Goal: Contribute content: Add original content to the website for others to see

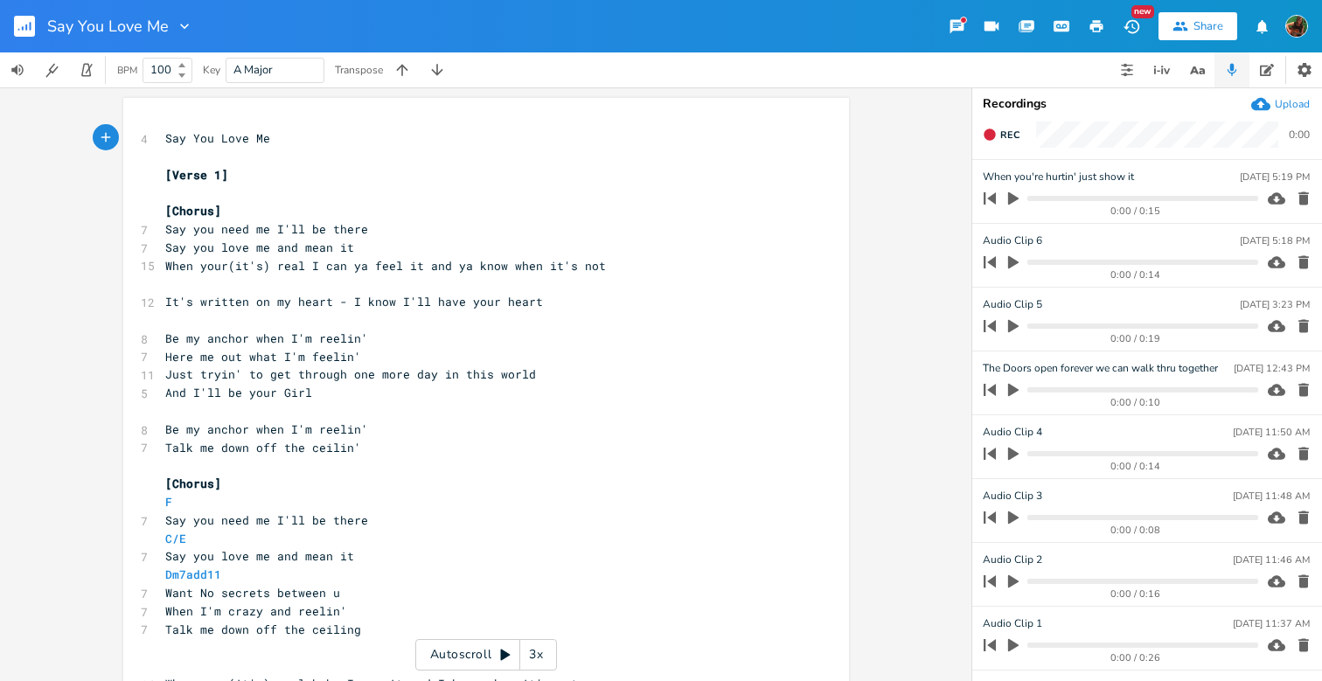
click at [372, 439] on pre "Talk me down off the ceilin'" at bounding box center [477, 448] width 631 height 18
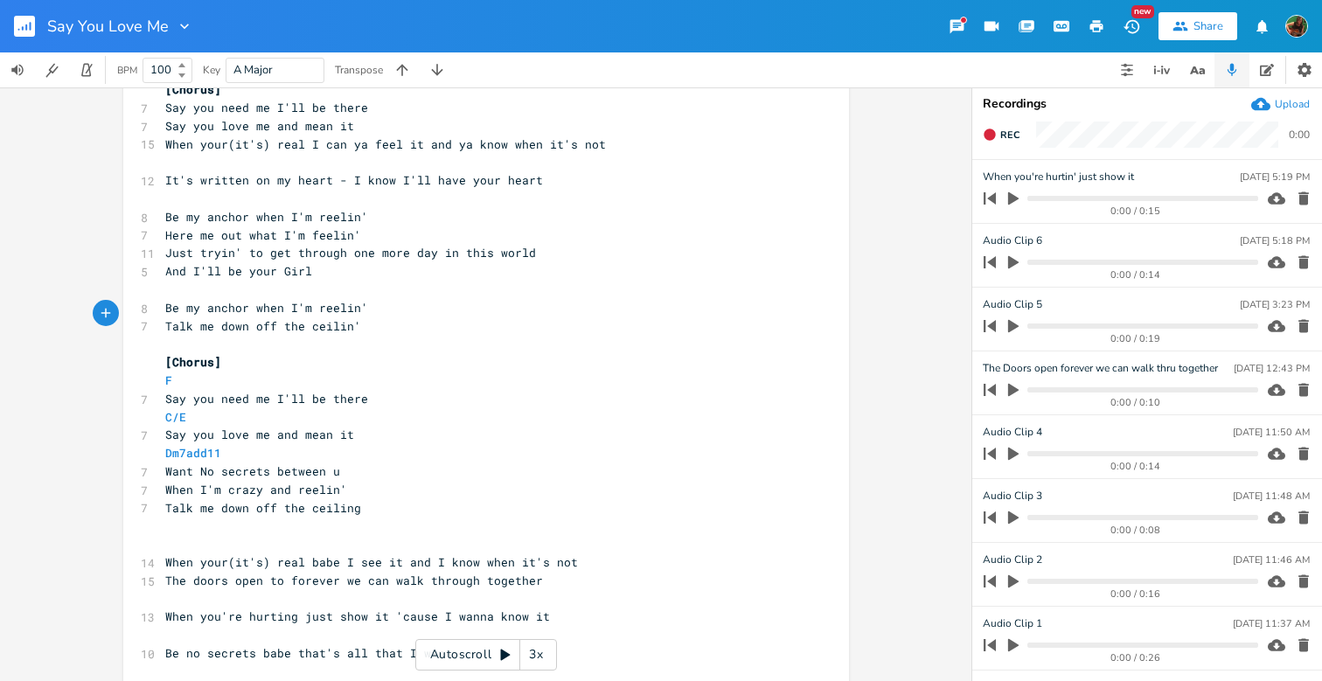
scroll to position [132, 0]
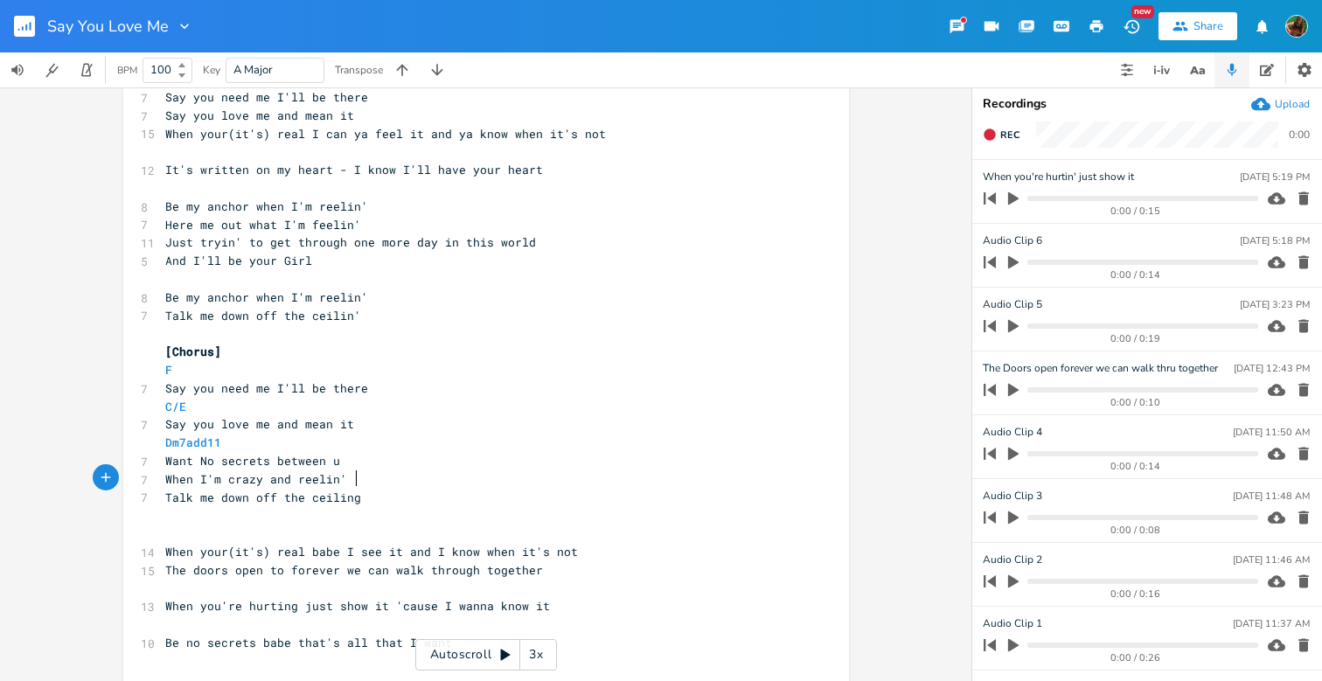
click at [390, 489] on pre "Talk me down off the ceiling" at bounding box center [477, 498] width 631 height 18
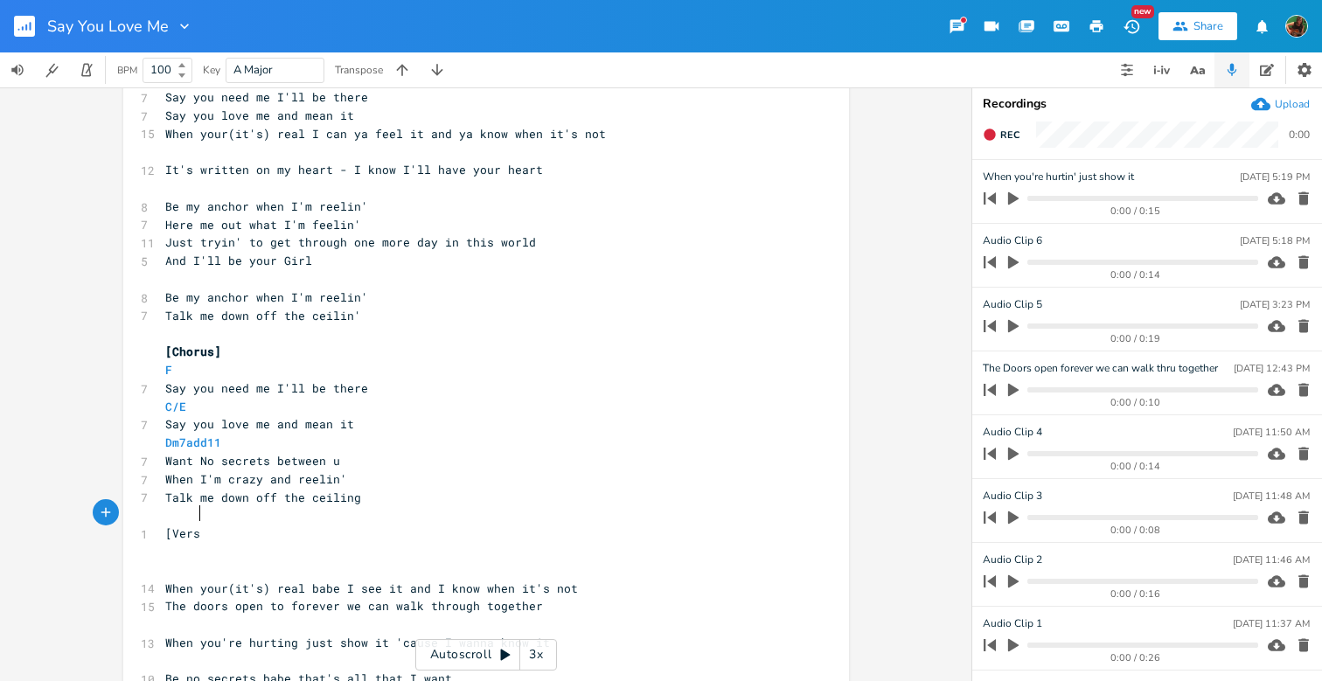
scroll to position [0, 28]
type textarea "[Verse]"
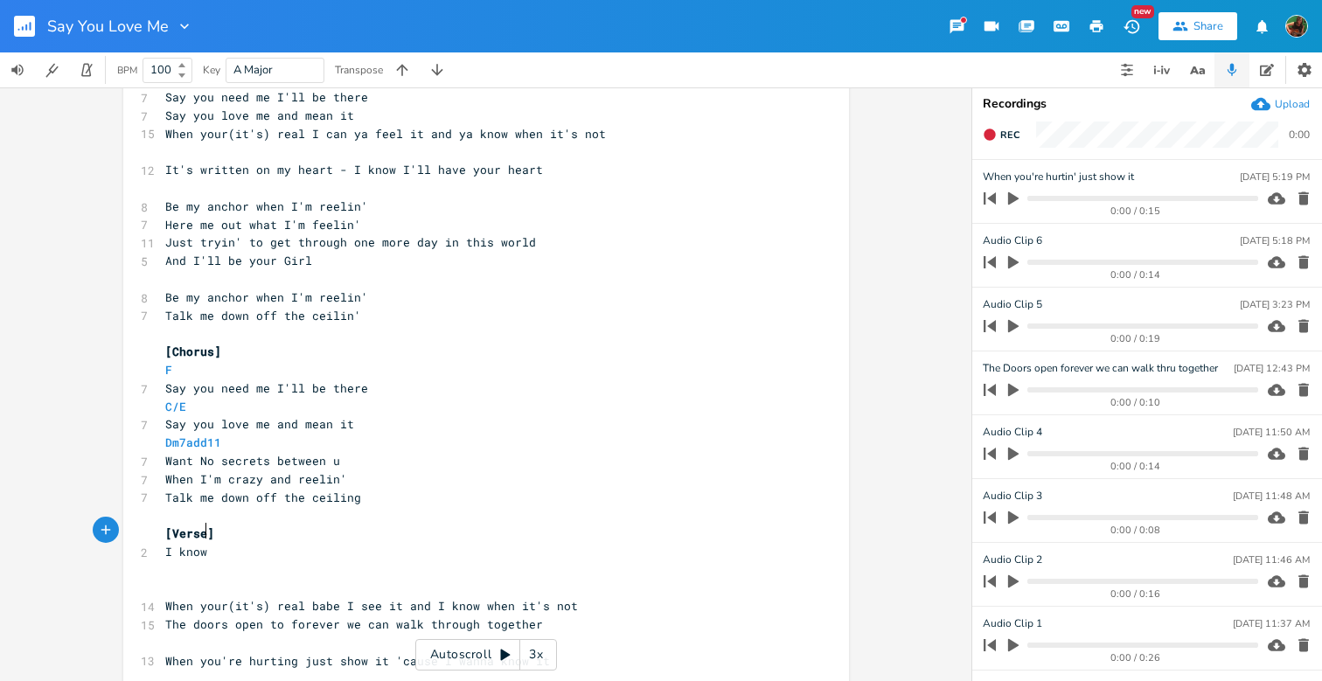
type textarea "I know t"
type textarea "what you've been thru I've seen the scare"
type textarea "s"
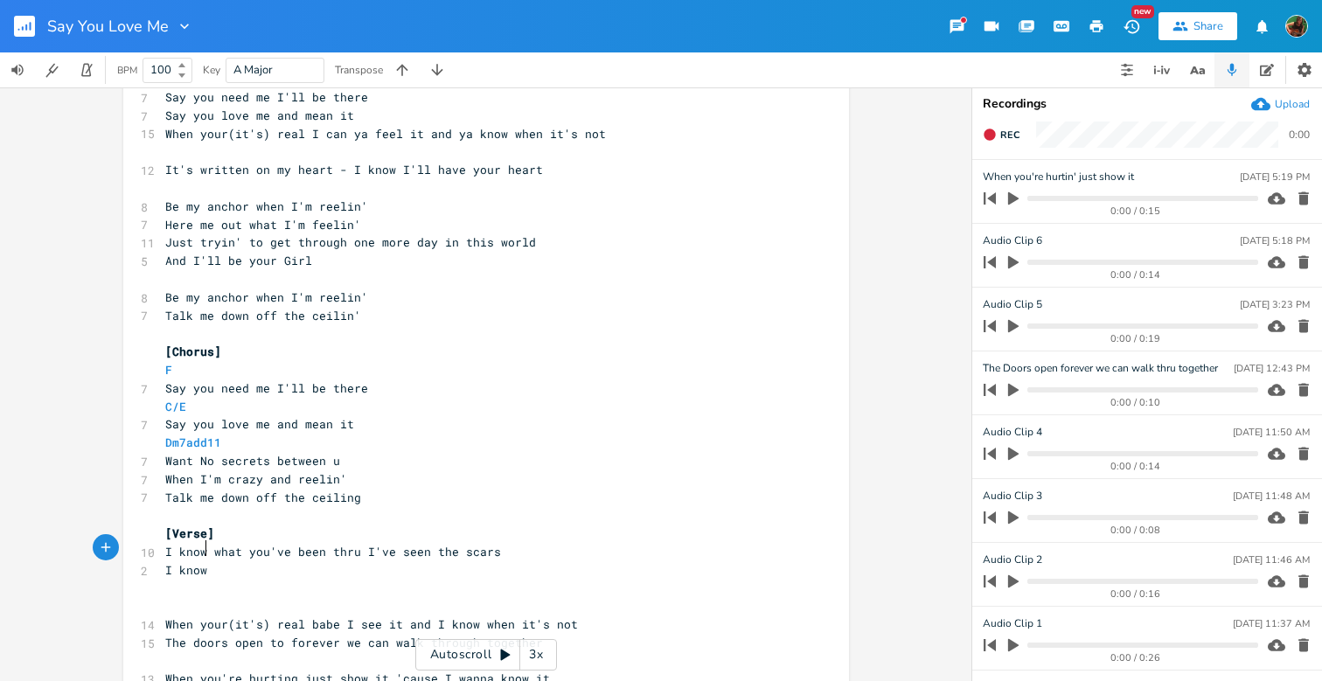
scroll to position [0, 31]
type textarea "I know the shae"
type textarea "pe I'm in we"
click at [165, 562] on span "I know the shape I'm in we" at bounding box center [256, 570] width 182 height 16
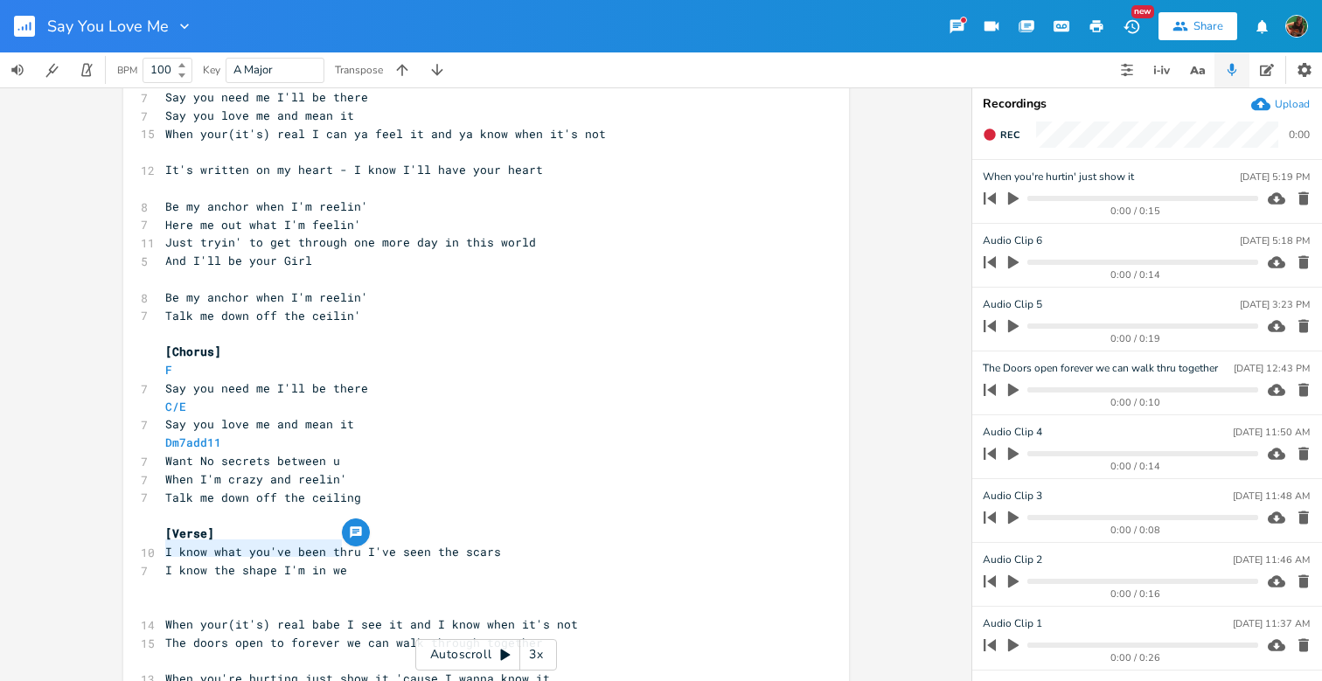
drag, startPoint x: 159, startPoint y: 547, endPoint x: 348, endPoint y: 552, distance: 188.9
click at [348, 561] on pre "I know the shape I'm in we" at bounding box center [477, 570] width 631 height 18
type textarea "The shape our love is in won't get us far"
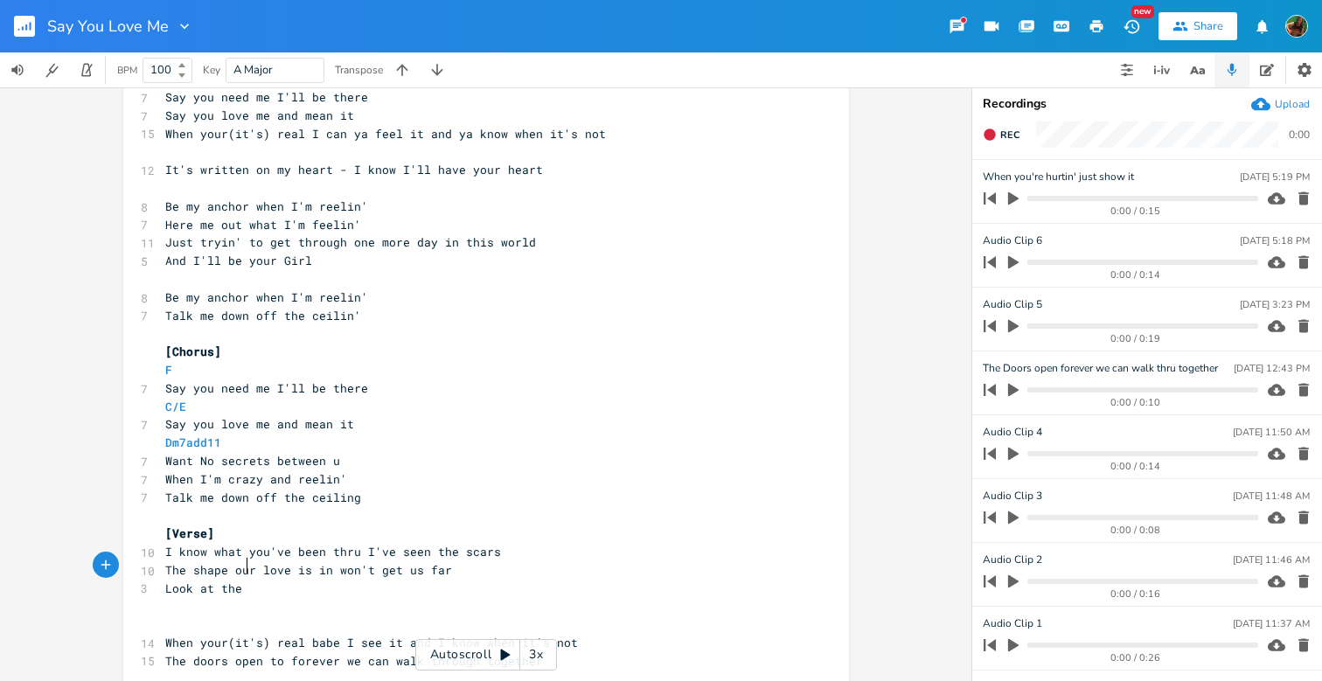
type textarea "Look at the r"
type textarea "world [DATE] so much is wrong"
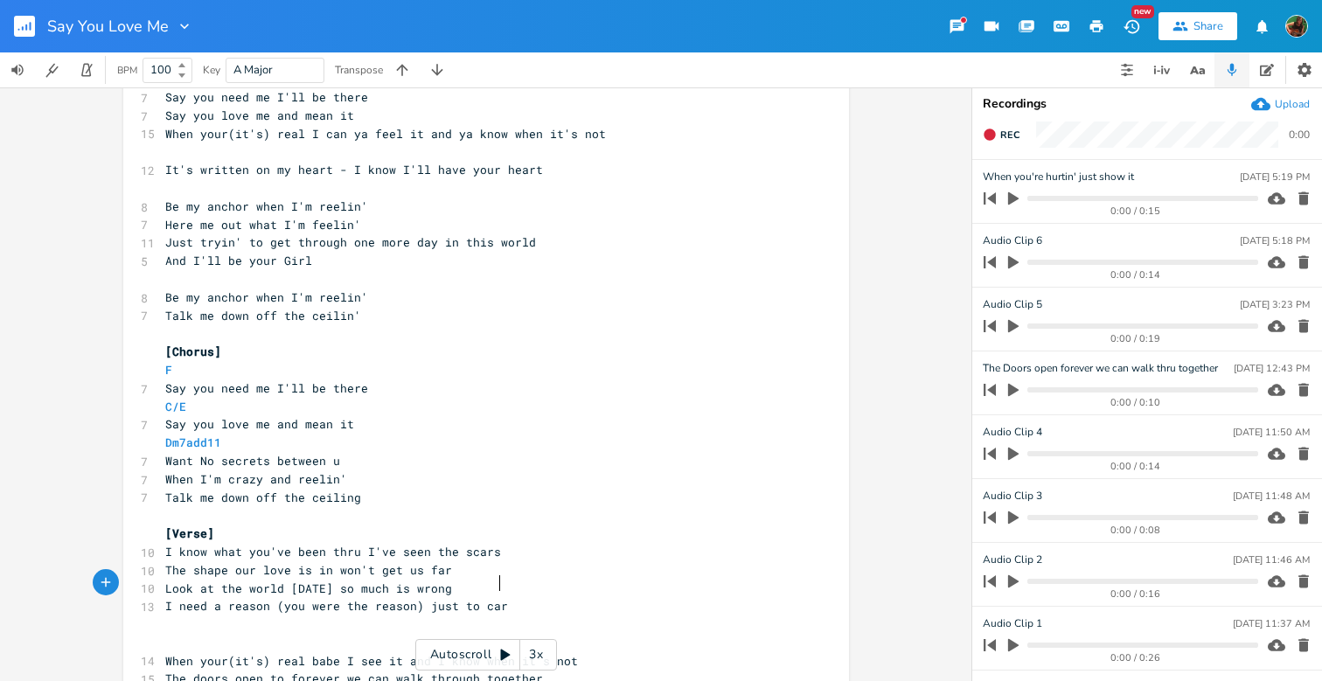
type textarea "I need a reason (you were the reason) just to care"
type textarea "ry on"
type textarea "B"
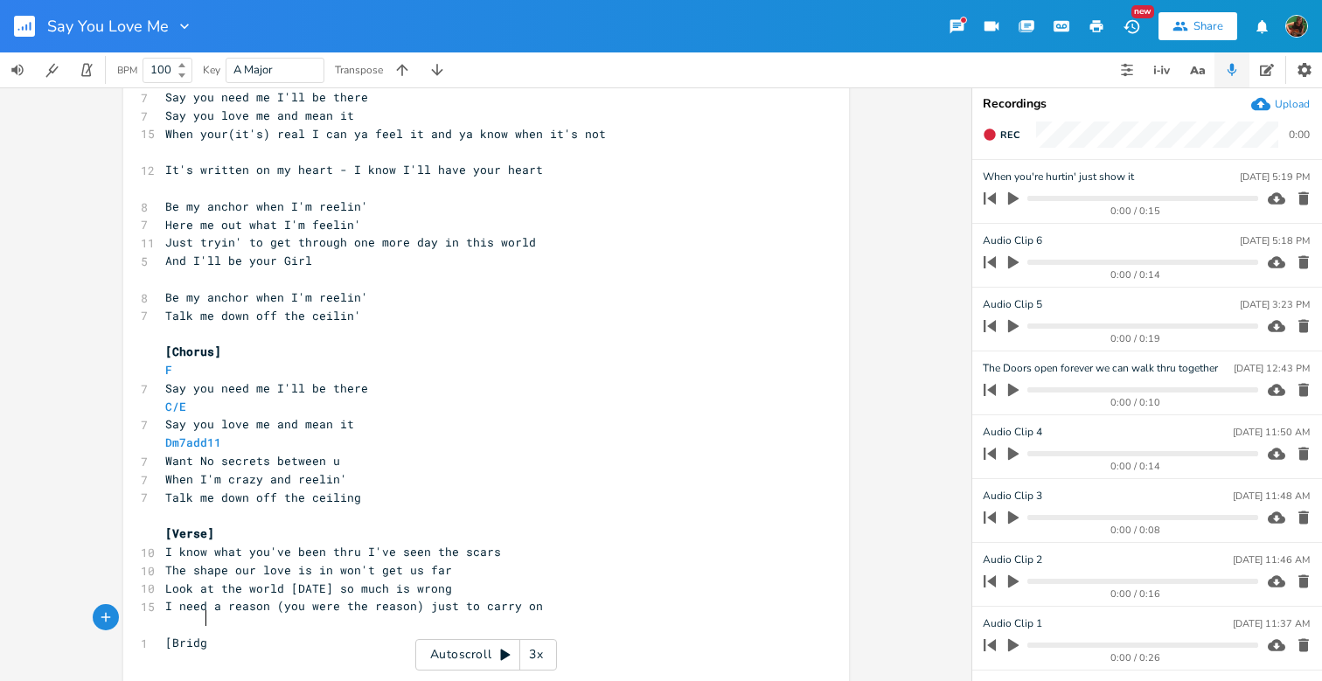
scroll to position [0, 31]
type textarea "[Bridge]"
type textarea "Why baby why can't you try and see my side baby"
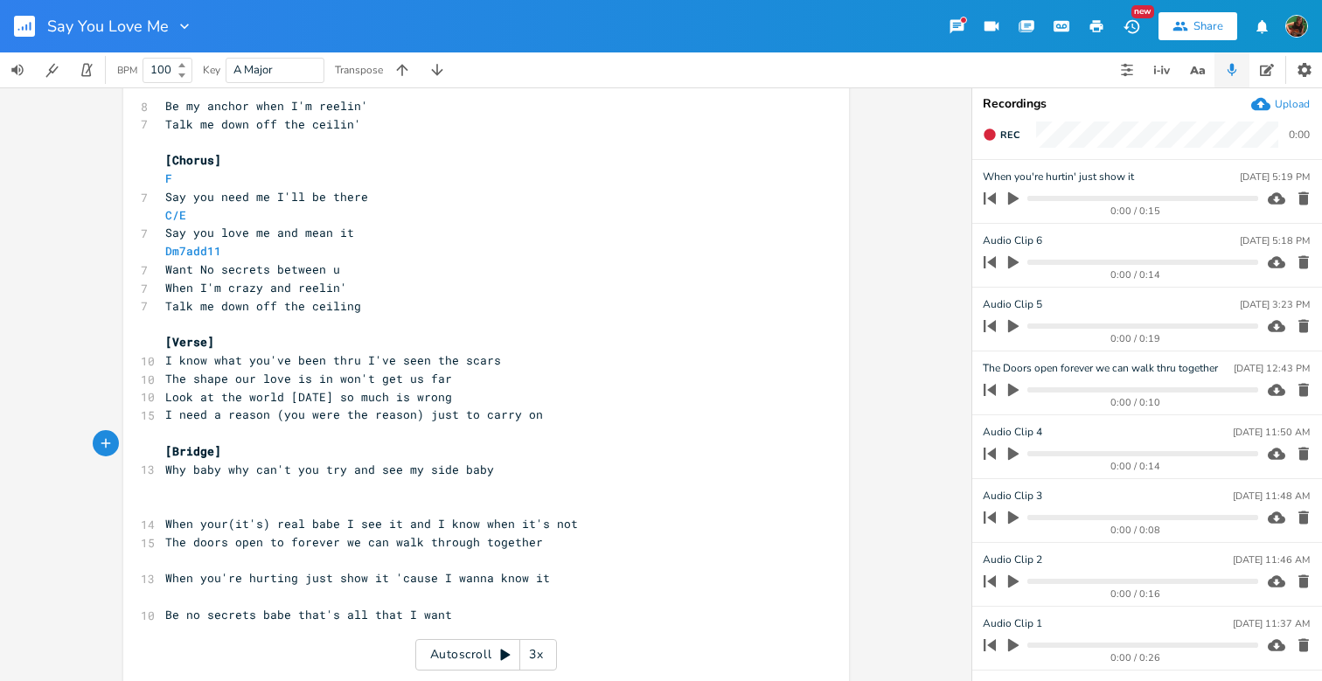
scroll to position [323, 0]
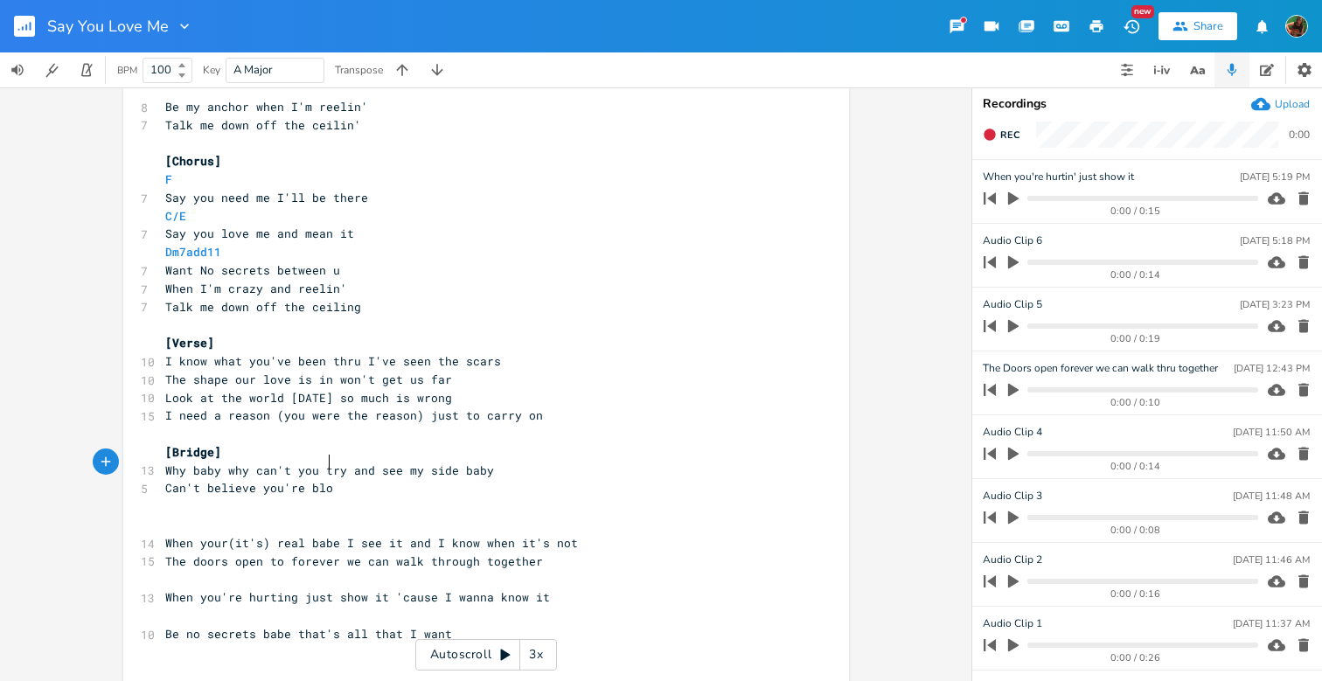
type textarea "Can't believe you're blod"
type textarea "in"
type textarea "ind to the things that you do"
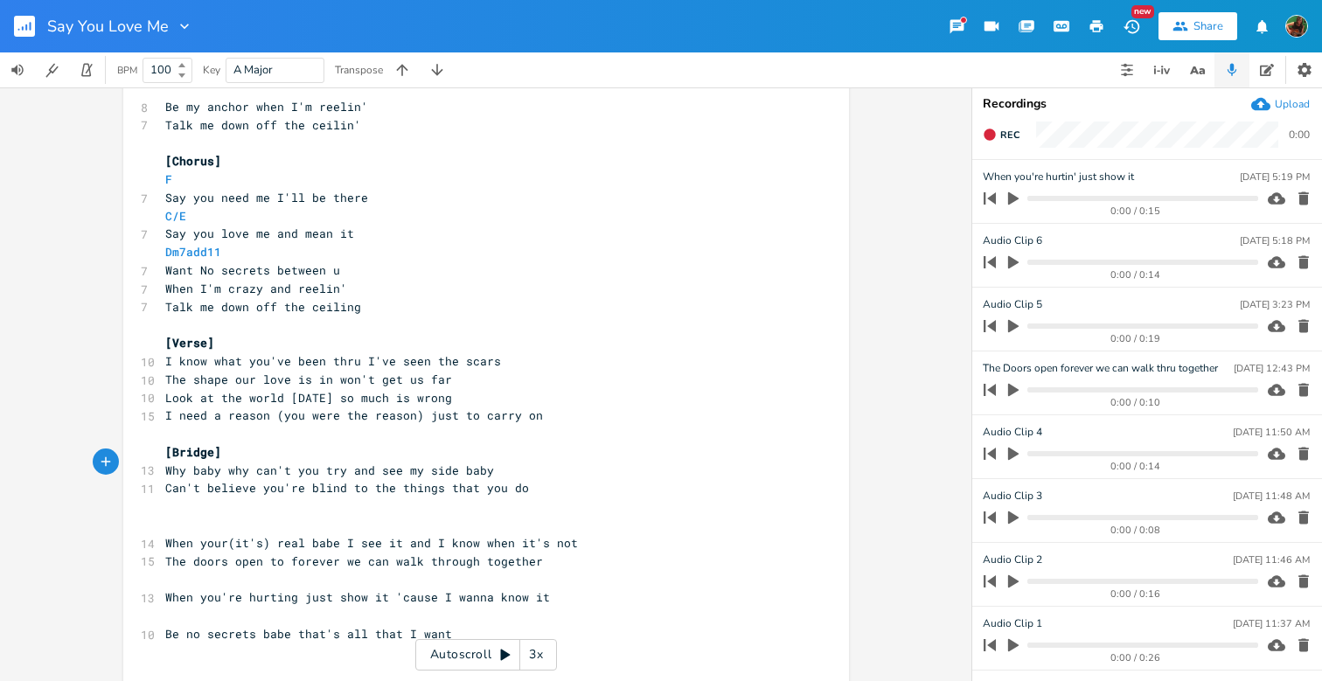
click at [1291, 105] on div "Upload" at bounding box center [1292, 104] width 35 height 14
click at [538, 479] on pre "Can't believe you're blind to the things that you do" at bounding box center [477, 488] width 631 height 18
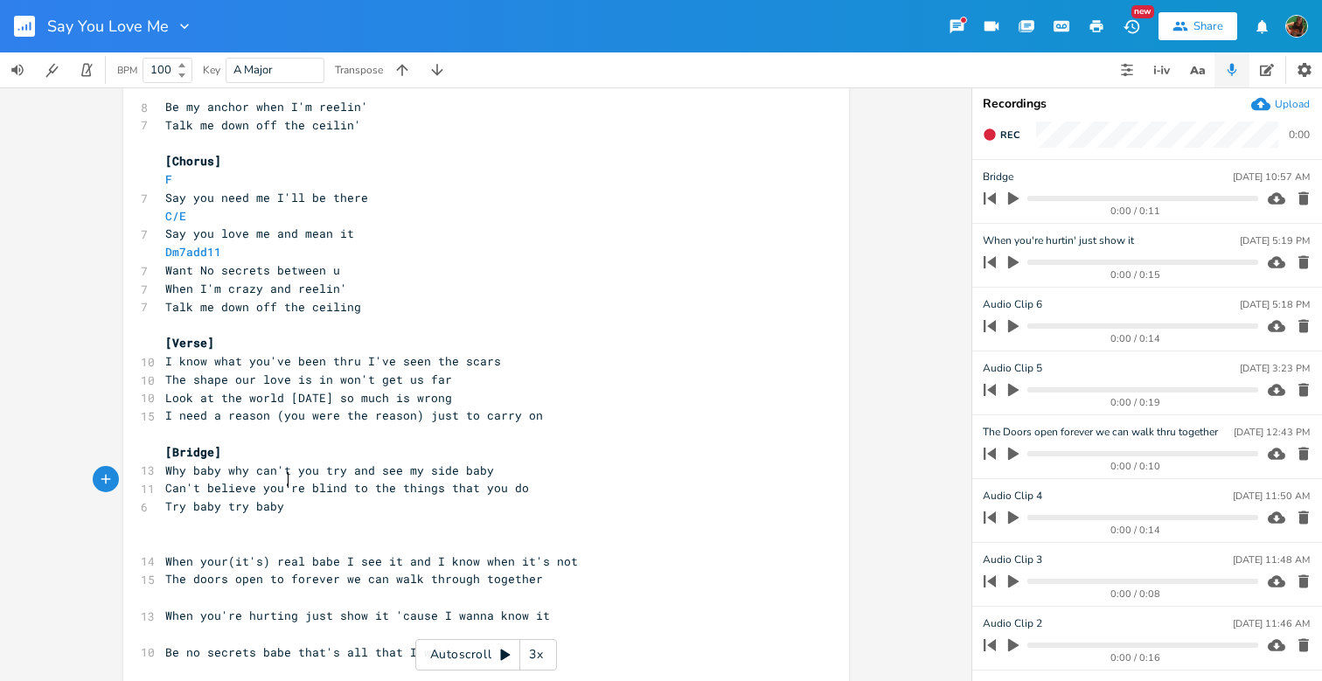
scroll to position [0, 78]
type textarea "Try baby try baby b"
type textarea "open ou"
type textarea "up your ei"
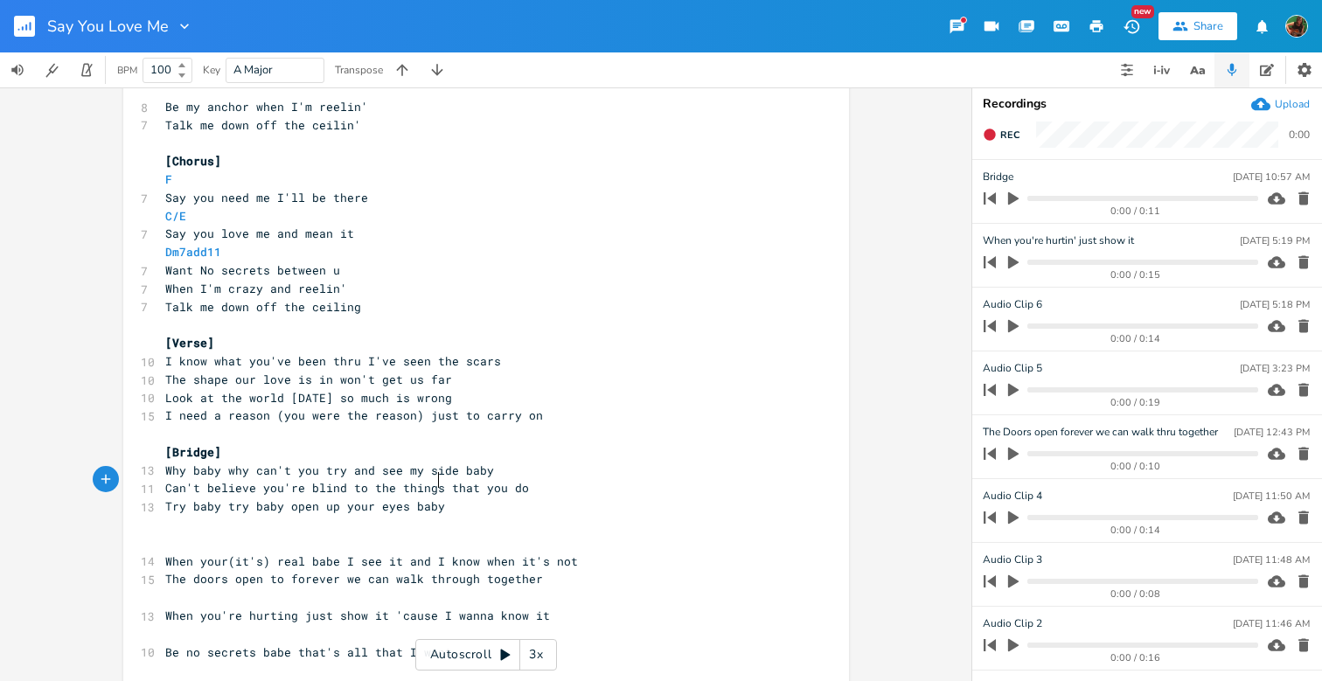
scroll to position [0, 41]
type textarea "yes baby tray"
type textarea "y and see my side maybe we can get thru"
click at [439, 498] on span "Try baby try baby open up your eyes baby try and see my side maybe we can get t…" at bounding box center [452, 506] width 574 height 16
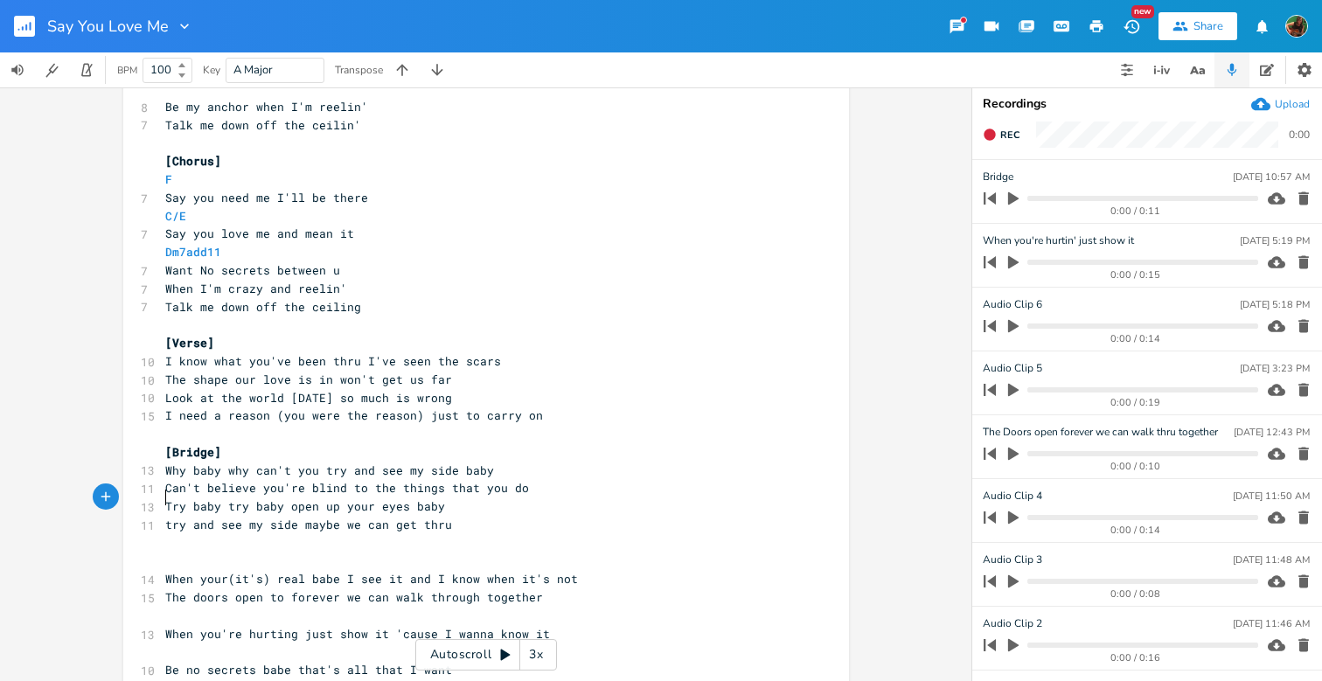
click at [616, 243] on pre "Dm7add11" at bounding box center [477, 252] width 631 height 18
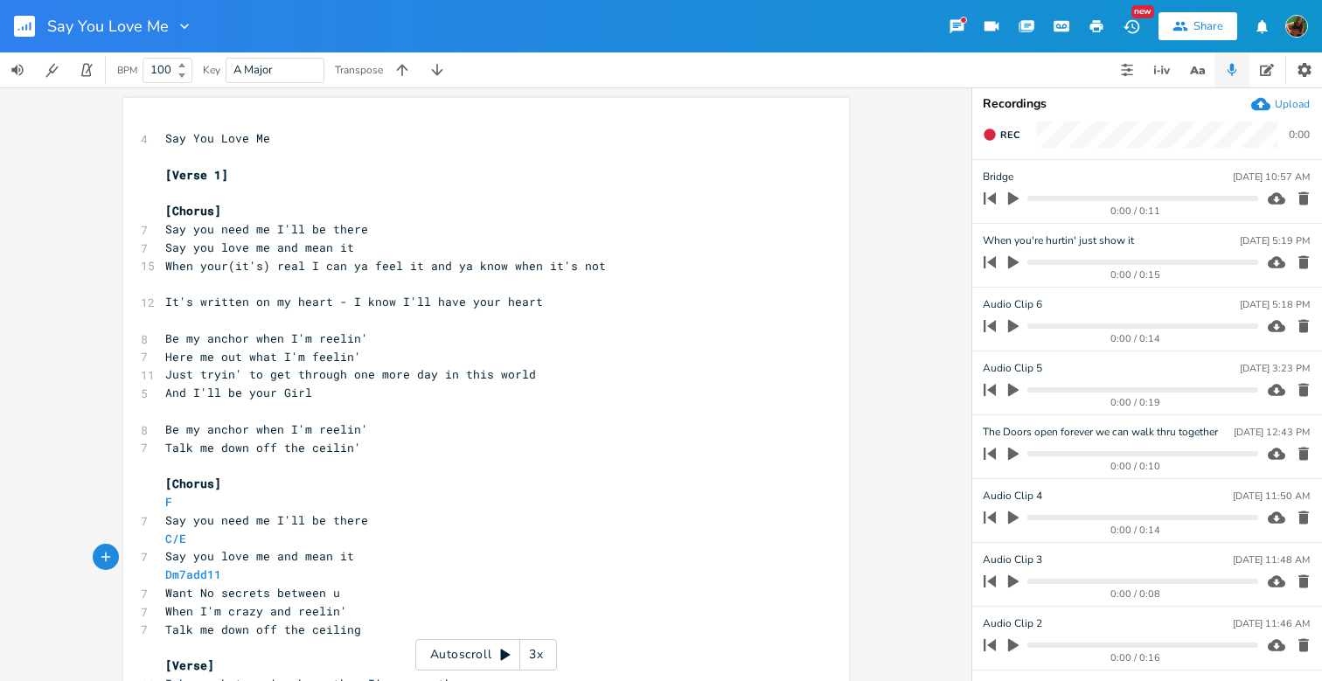
scroll to position [0, 0]
click at [989, 142] on button "Rec" at bounding box center [1001, 135] width 51 height 28
click at [992, 140] on icon "button" at bounding box center [990, 135] width 14 height 14
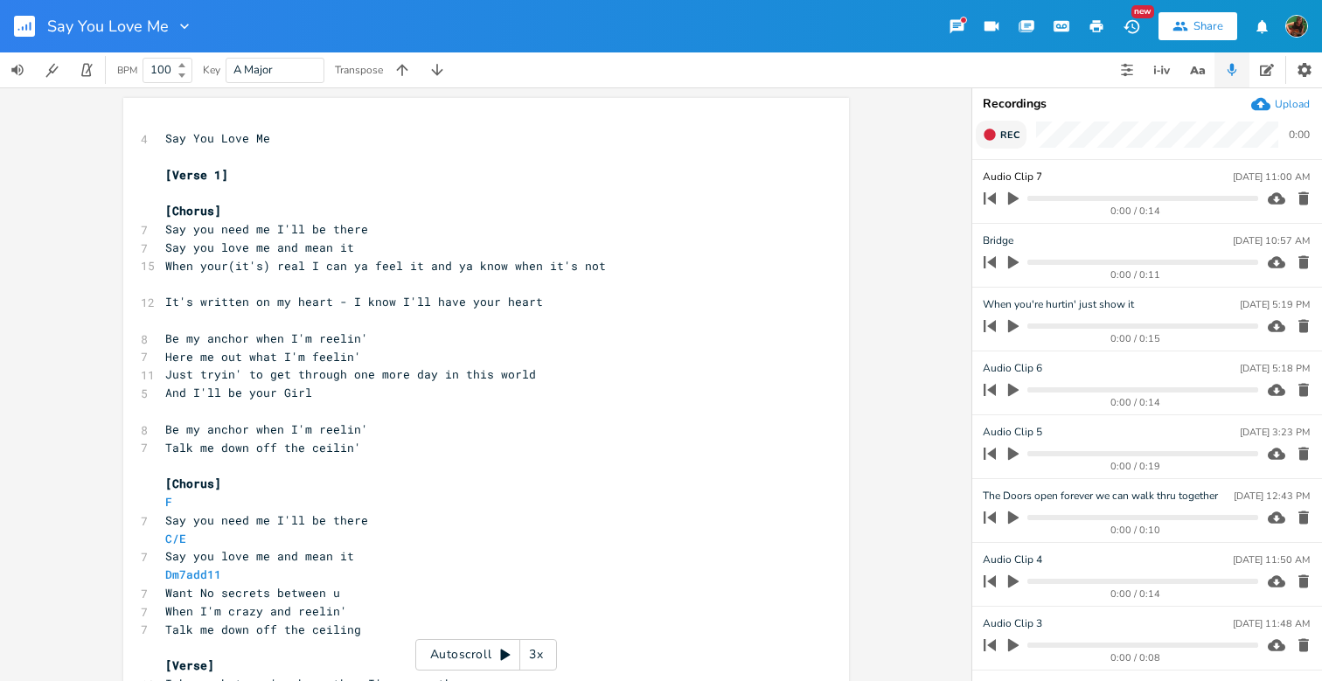
scroll to position [0, 1]
type input "Climb"
click at [1009, 198] on icon "button" at bounding box center [1013, 198] width 10 height 13
click at [776, 204] on pre "[Chorus]" at bounding box center [477, 211] width 631 height 18
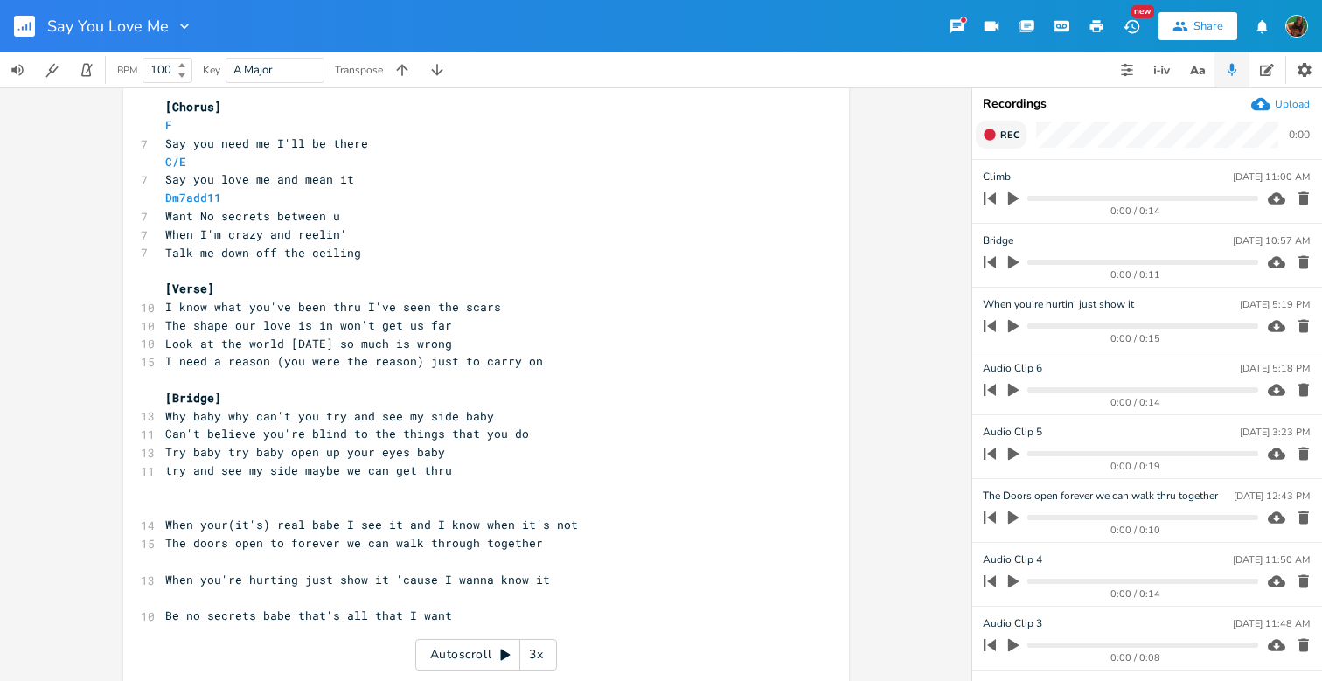
scroll to position [375, 0]
click at [591, 372] on pre "​" at bounding box center [477, 381] width 631 height 18
click at [593, 354] on pre "I need a reason (you were the reason) just to carry on" at bounding box center [477, 363] width 631 height 18
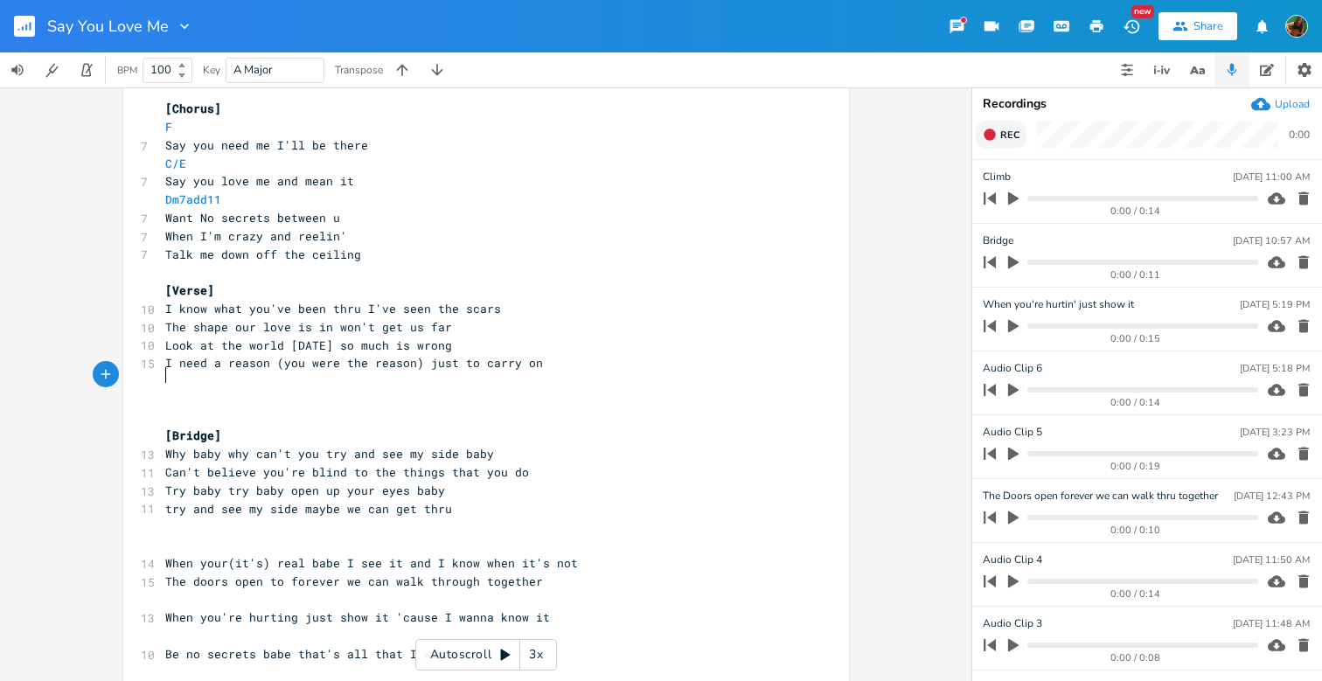
type textarea "o"
type textarea "Yu"
type textarea "ou walk in circls are"
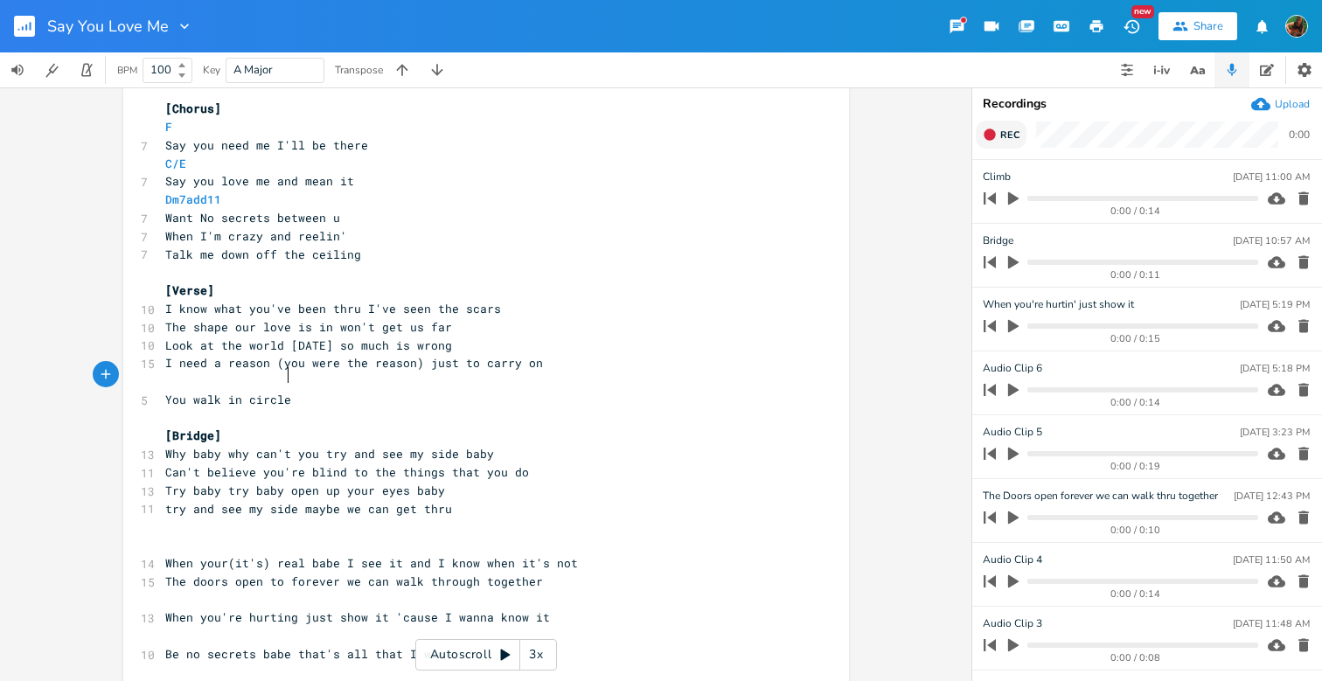
type textarea "e"
type textarea "s are you cm"
type textarea "omin' back again"
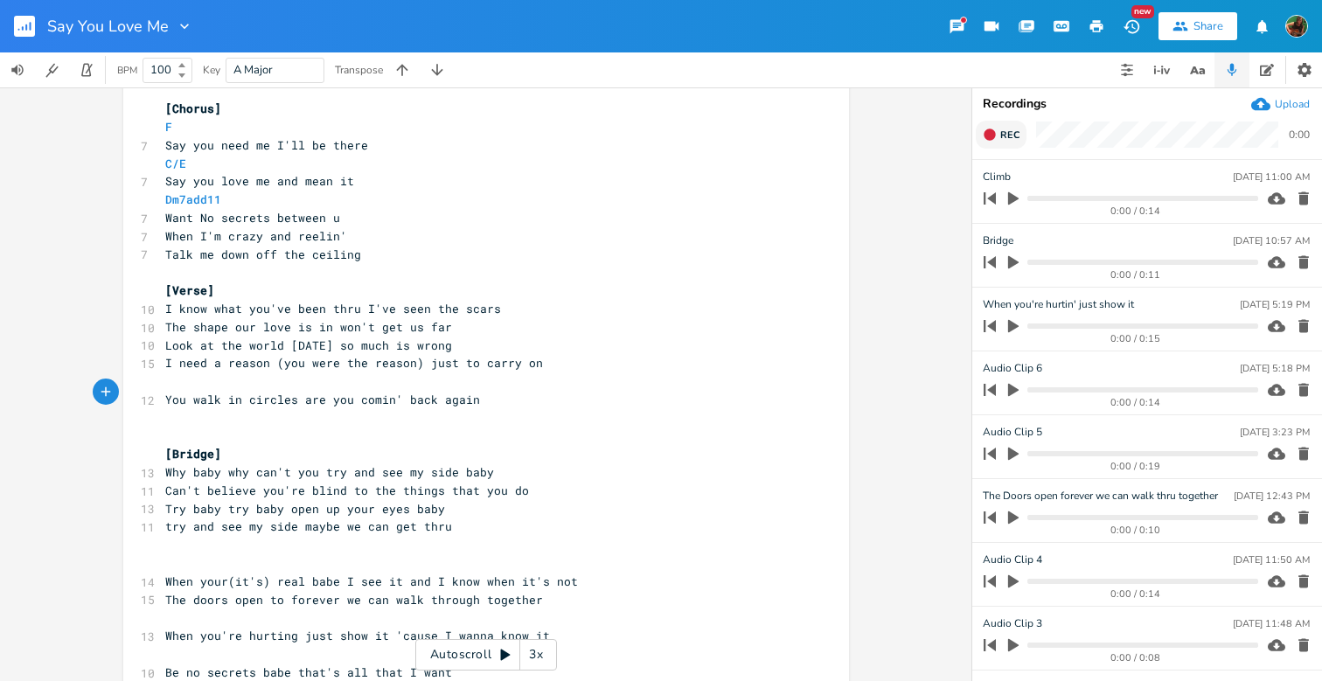
click at [985, 132] on icon "button" at bounding box center [990, 135] width 14 height 14
click at [1011, 133] on span "End" at bounding box center [1010, 135] width 20 height 13
click at [1013, 195] on icon "button" at bounding box center [1013, 198] width 10 height 13
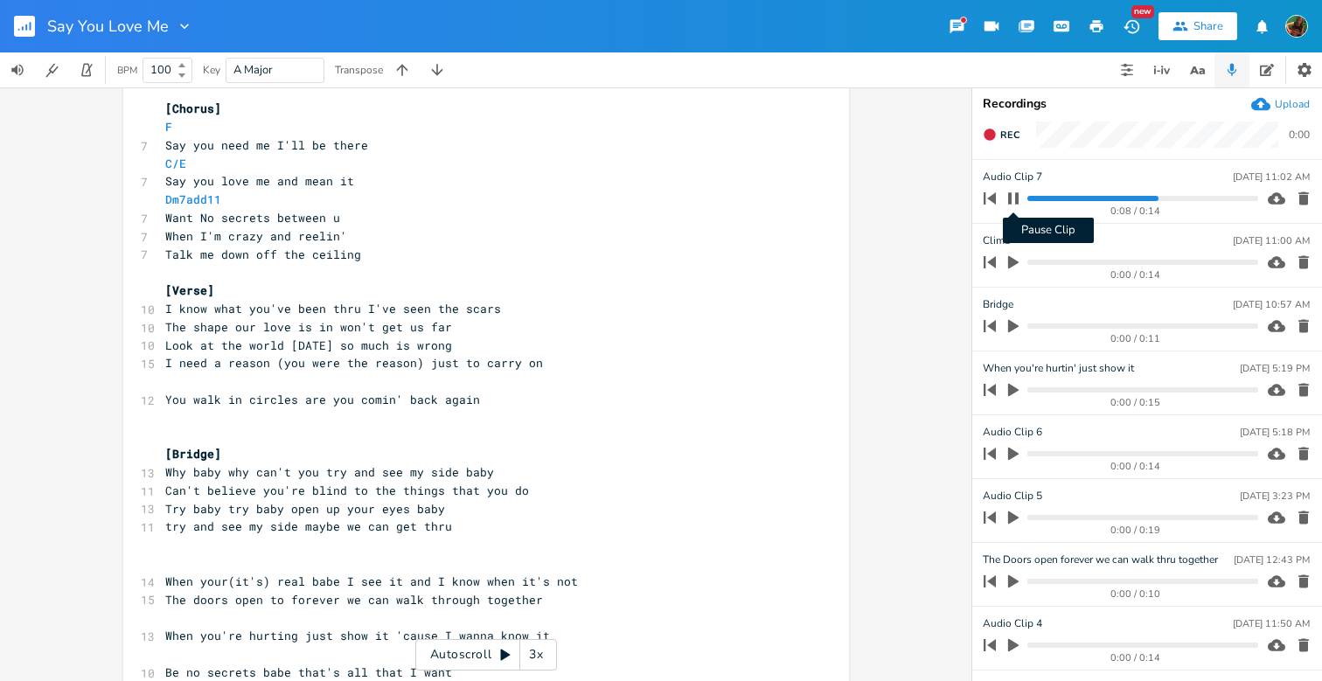
click at [1013, 195] on icon "button" at bounding box center [1013, 198] width 14 height 14
type input "alt melody for vs"
click at [463, 518] on pre "try and see my side maybe we can get thru" at bounding box center [477, 527] width 631 height 18
click at [507, 409] on pre "​" at bounding box center [477, 418] width 631 height 18
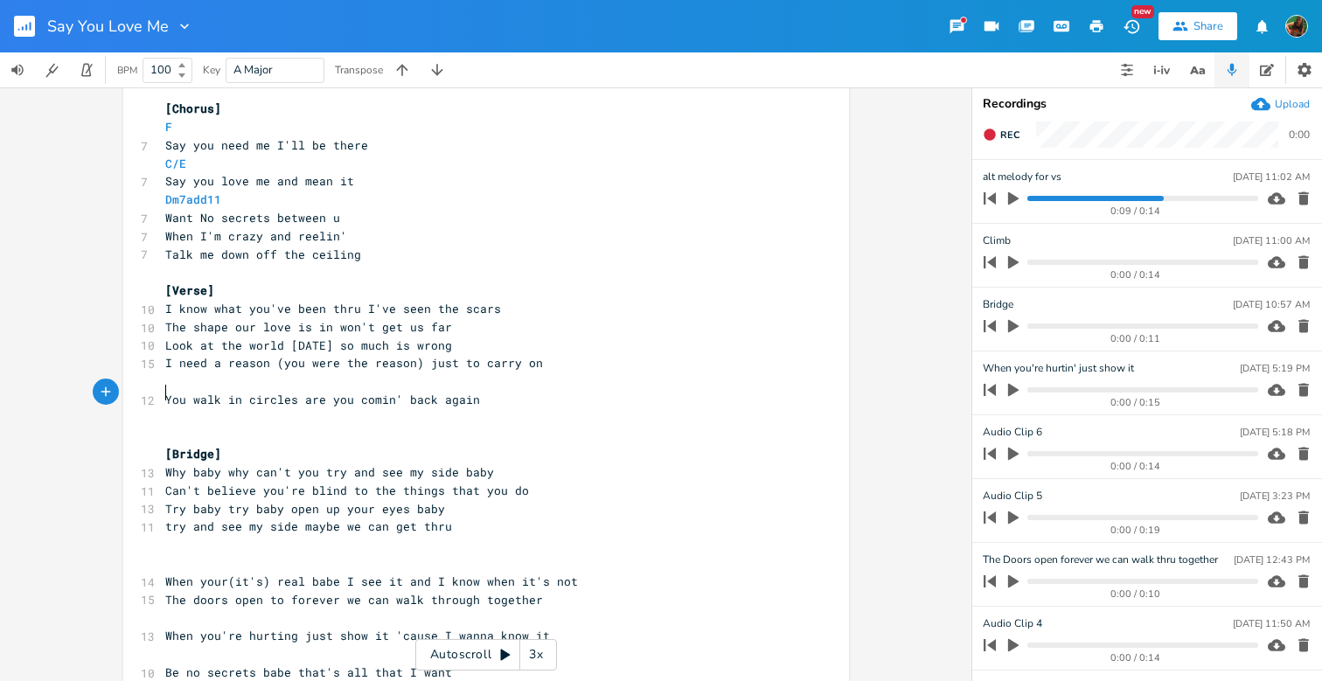
click at [511, 409] on pre "​" at bounding box center [477, 418] width 631 height 18
click at [522, 391] on pre "You walk in circles are you comin' back again" at bounding box center [477, 400] width 631 height 18
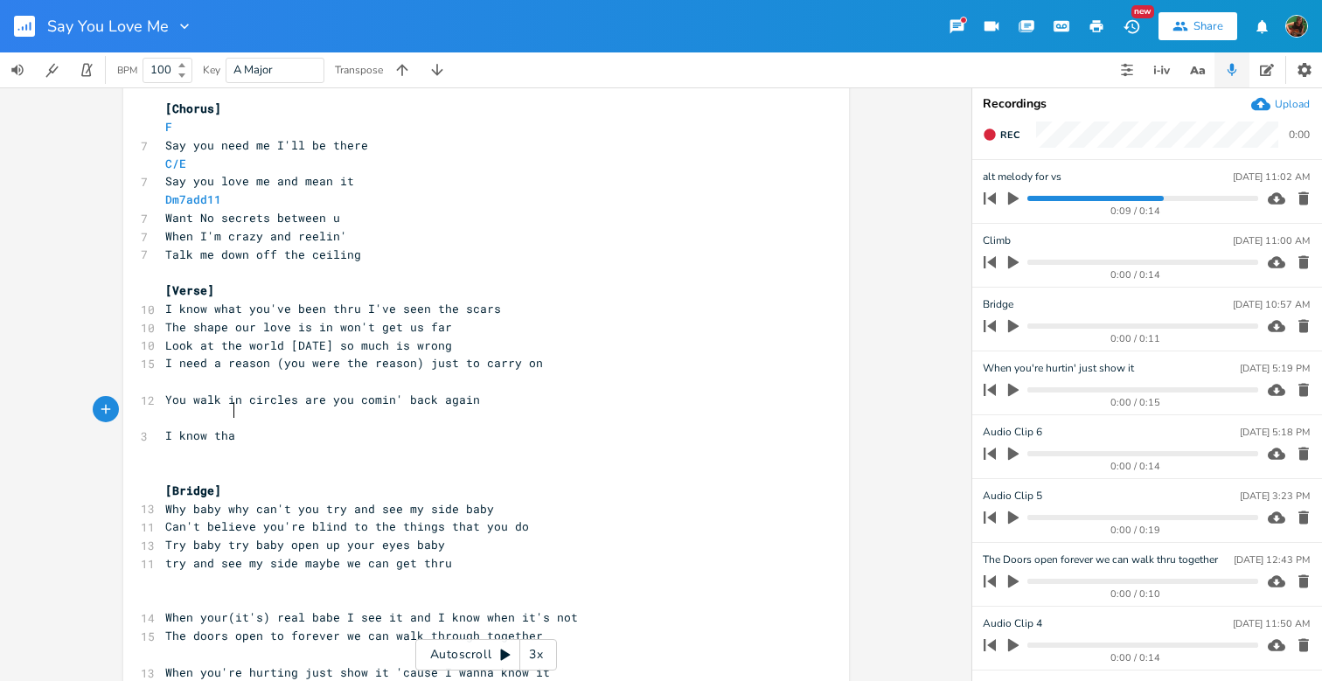
scroll to position [0, 51]
type textarea "I know that lif"
type textarea "how life can be just so damn hard"
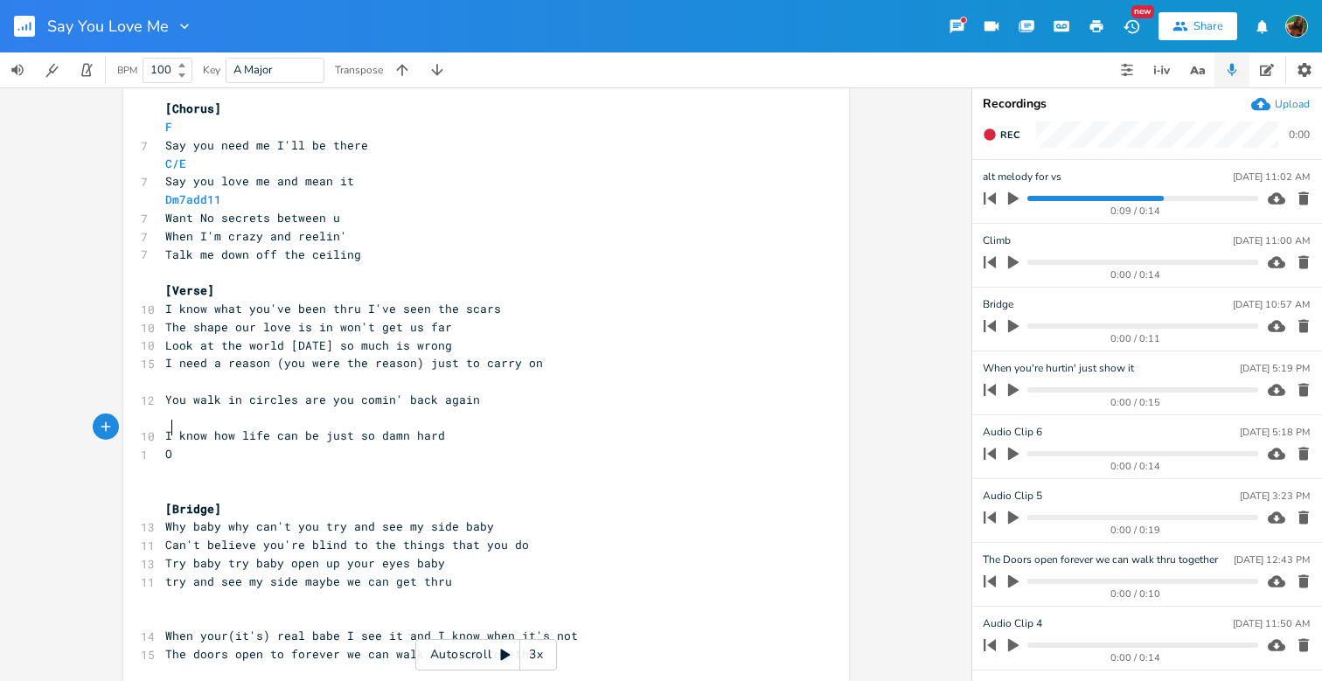
type textarea "O"
type textarea "stract"
type textarea "to scratch out a destiny alignin' with the stars"
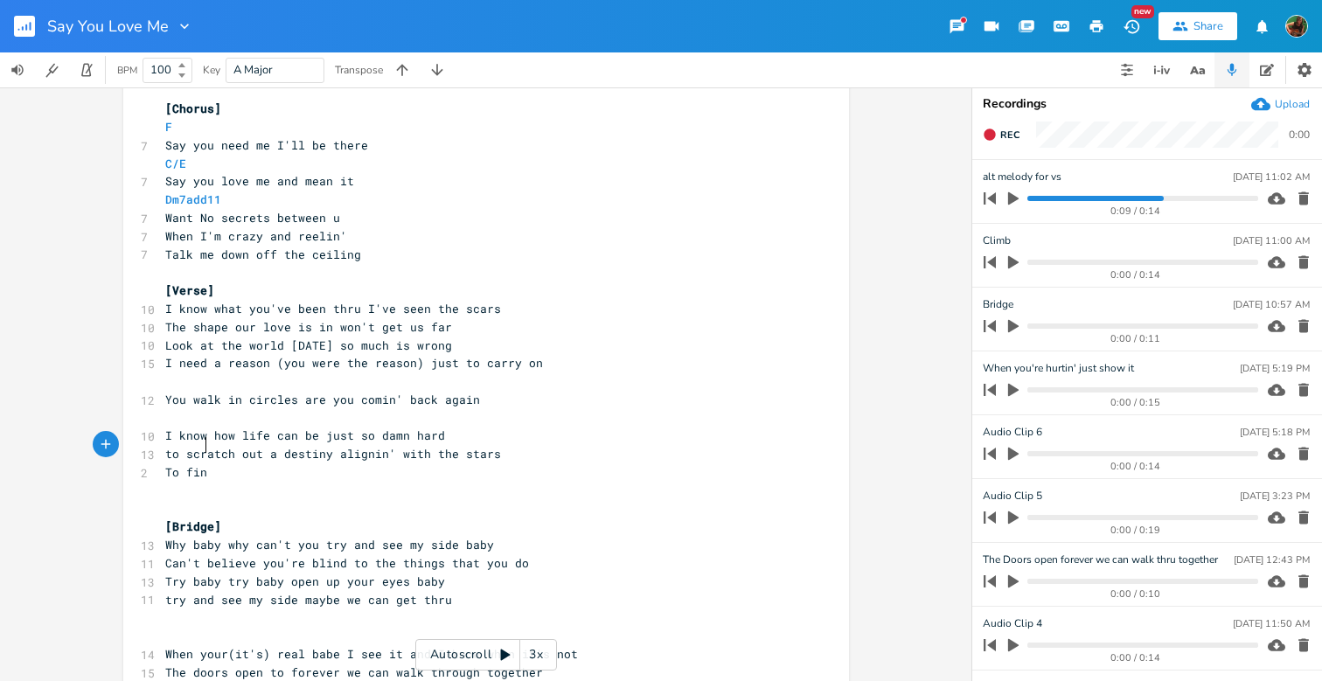
scroll to position [0, 31]
type textarea "To find your destiny underneath the stars"
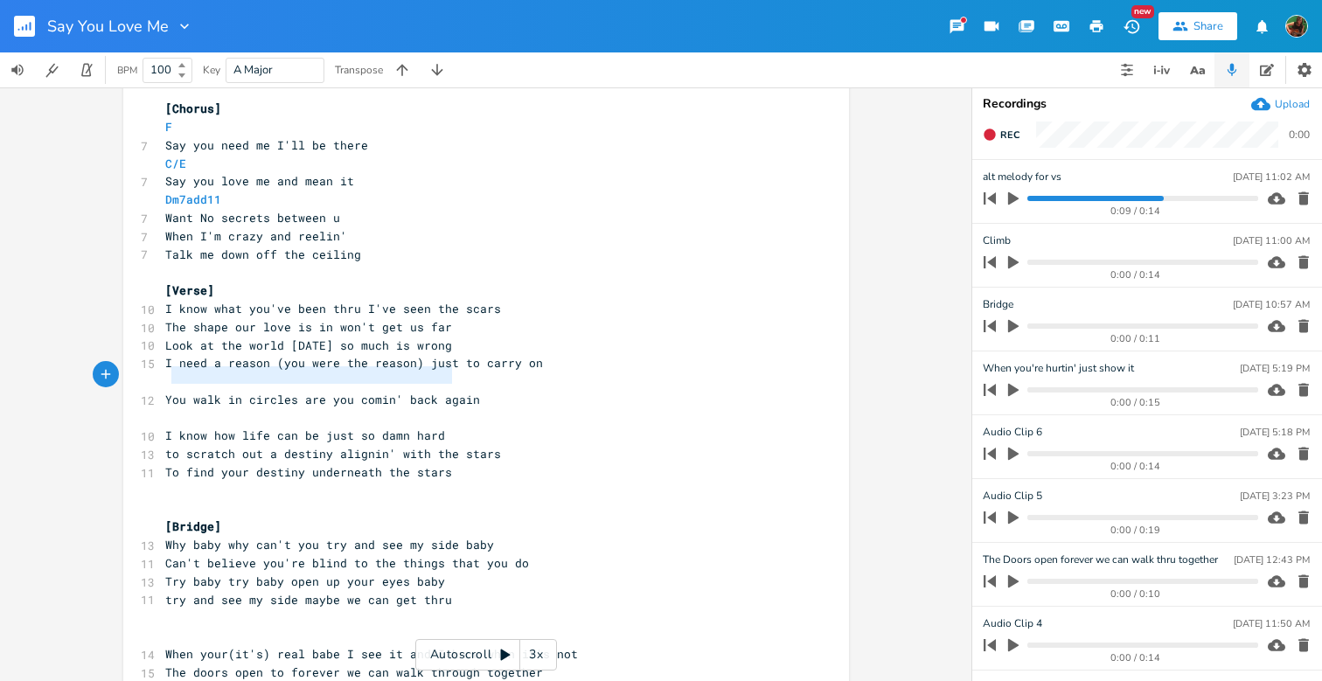
type textarea "ou walk in circles are you comin' back again"
drag, startPoint x: 164, startPoint y: 374, endPoint x: 468, endPoint y: 379, distance: 304.3
click at [468, 391] on pre "You walk in circles are you comin' back again" at bounding box center [477, 400] width 631 height 18
click at [500, 482] on pre "​" at bounding box center [477, 491] width 631 height 18
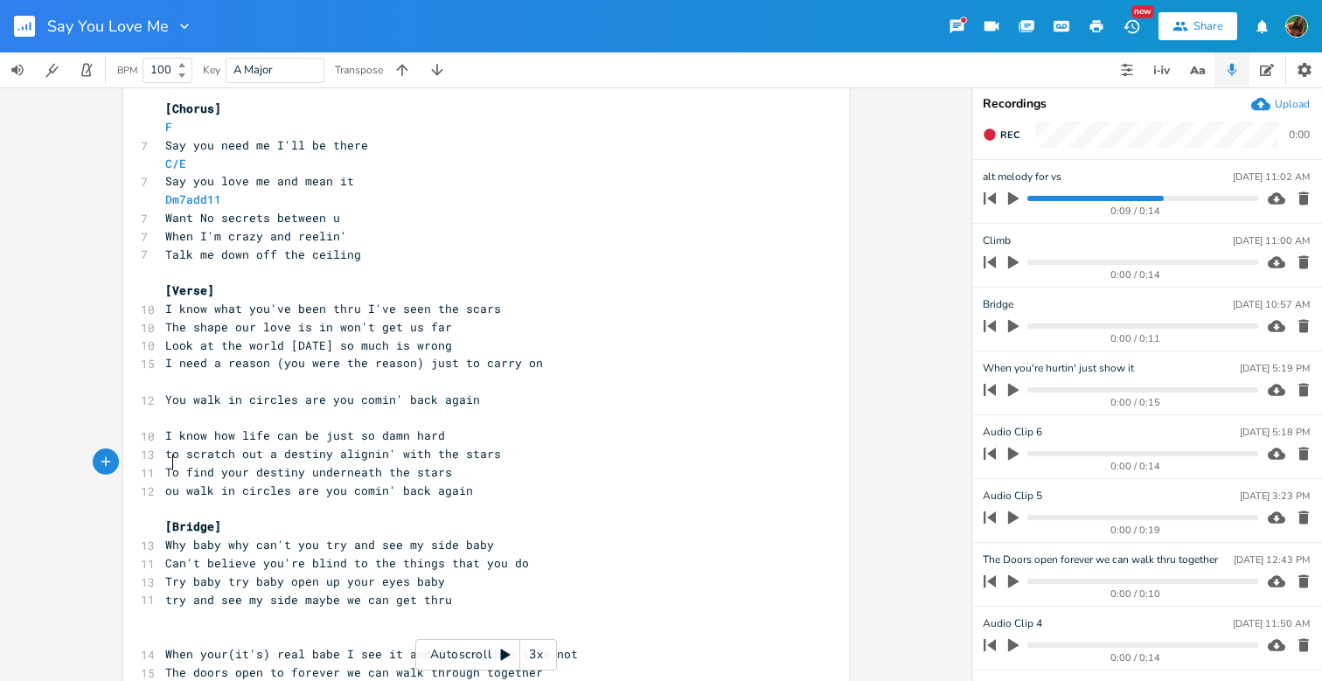
click at [165, 483] on span "ou walk in circles are you comin' back again" at bounding box center [319, 491] width 308 height 16
type textarea "Yo"
click at [463, 463] on pre "To find your destiny underneath the stars" at bounding box center [477, 472] width 631 height 18
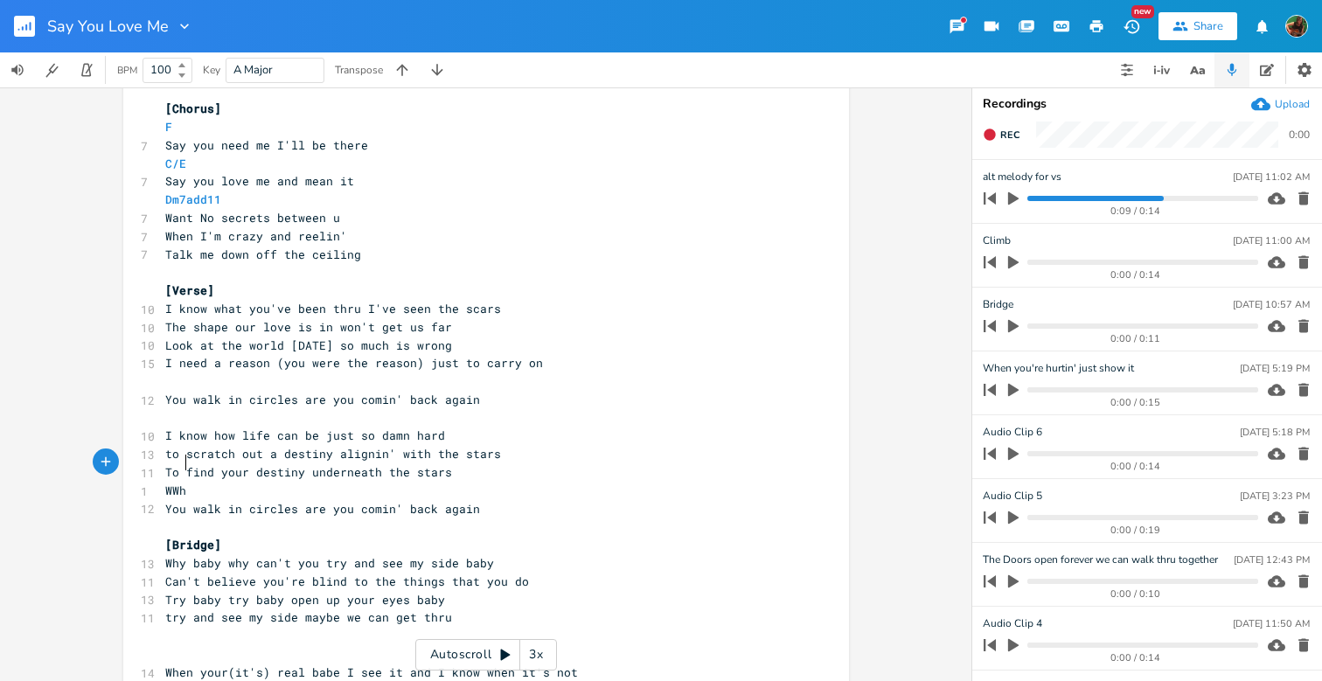
type textarea "WWho"
type textarea "ho can you trust who is your friend"
click at [468, 500] on pre "You walk in circles are you comin' back again" at bounding box center [477, 509] width 631 height 18
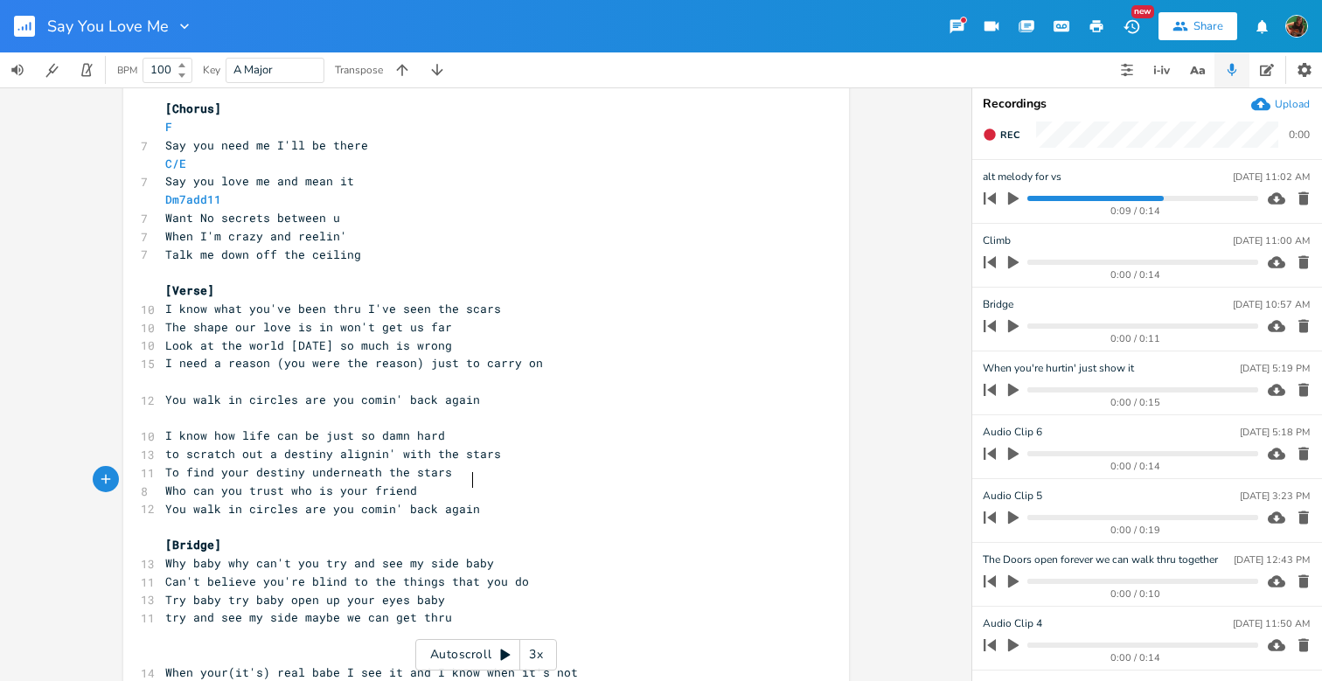
type textarea "?"
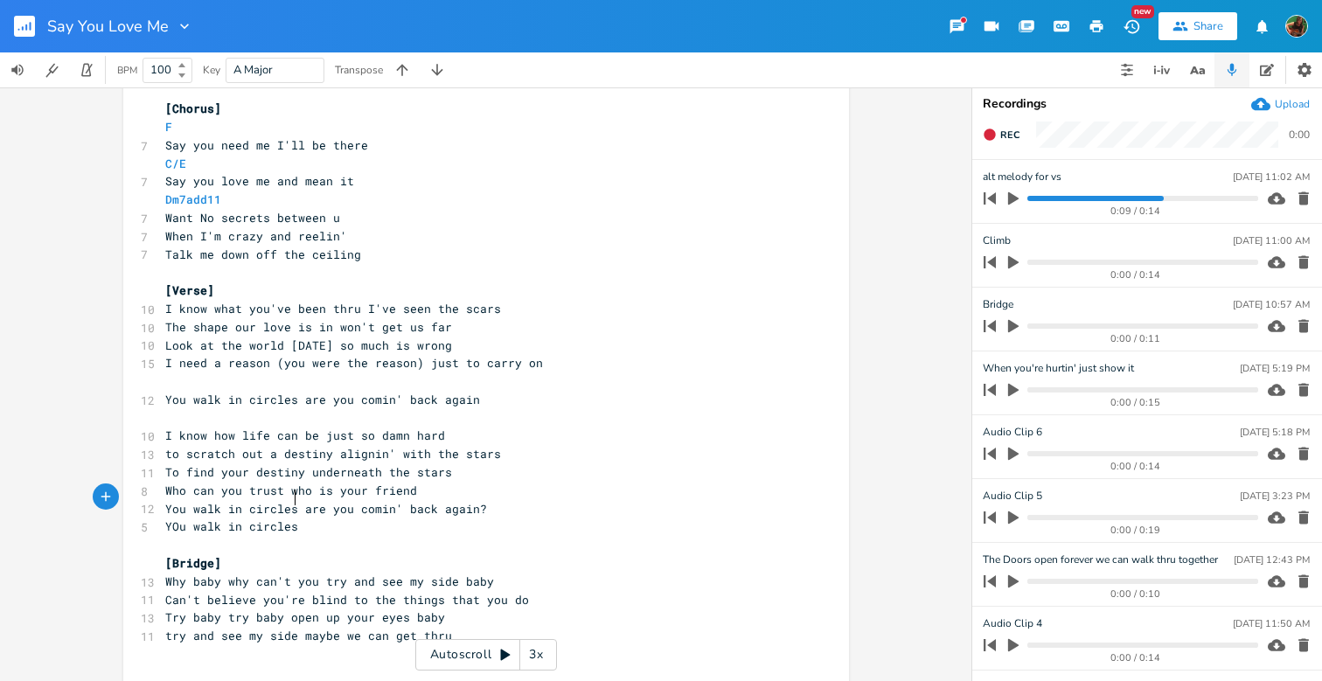
scroll to position [0, 83]
type textarea "YOu walk in circles here you cm"
type textarea "ome again"
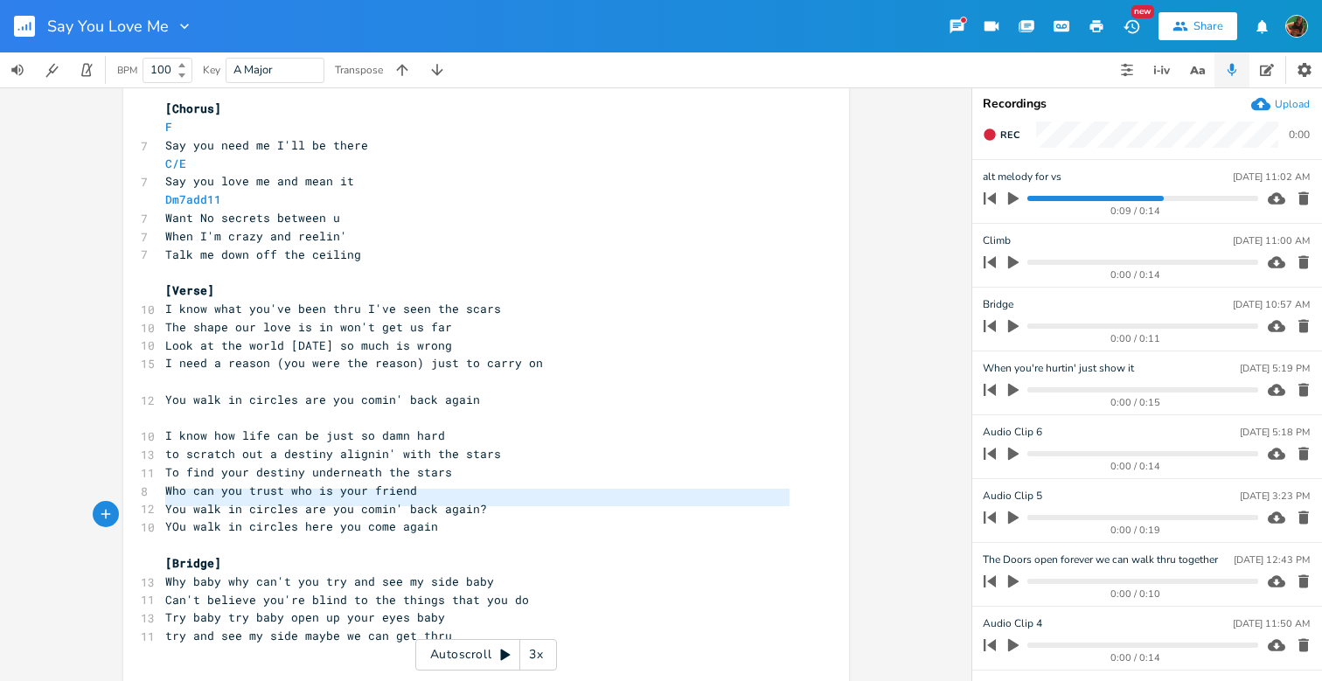
type textarea "YOu walk in circles here you come again"
drag, startPoint x: 161, startPoint y: 498, endPoint x: 429, endPoint y: 497, distance: 268.4
click at [429, 518] on pre "YOu walk in circles here you come again" at bounding box center [477, 527] width 631 height 18
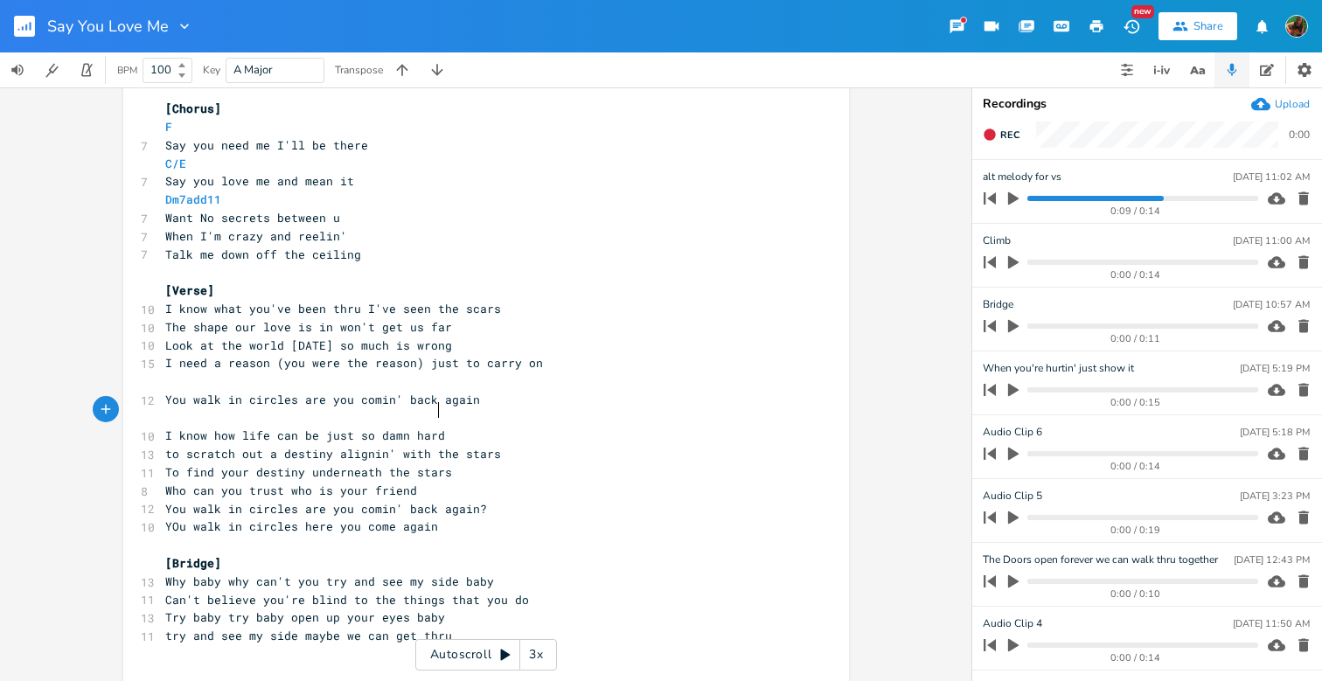
click at [497, 427] on pre "I know how life can be just so damn hard" at bounding box center [477, 436] width 631 height 18
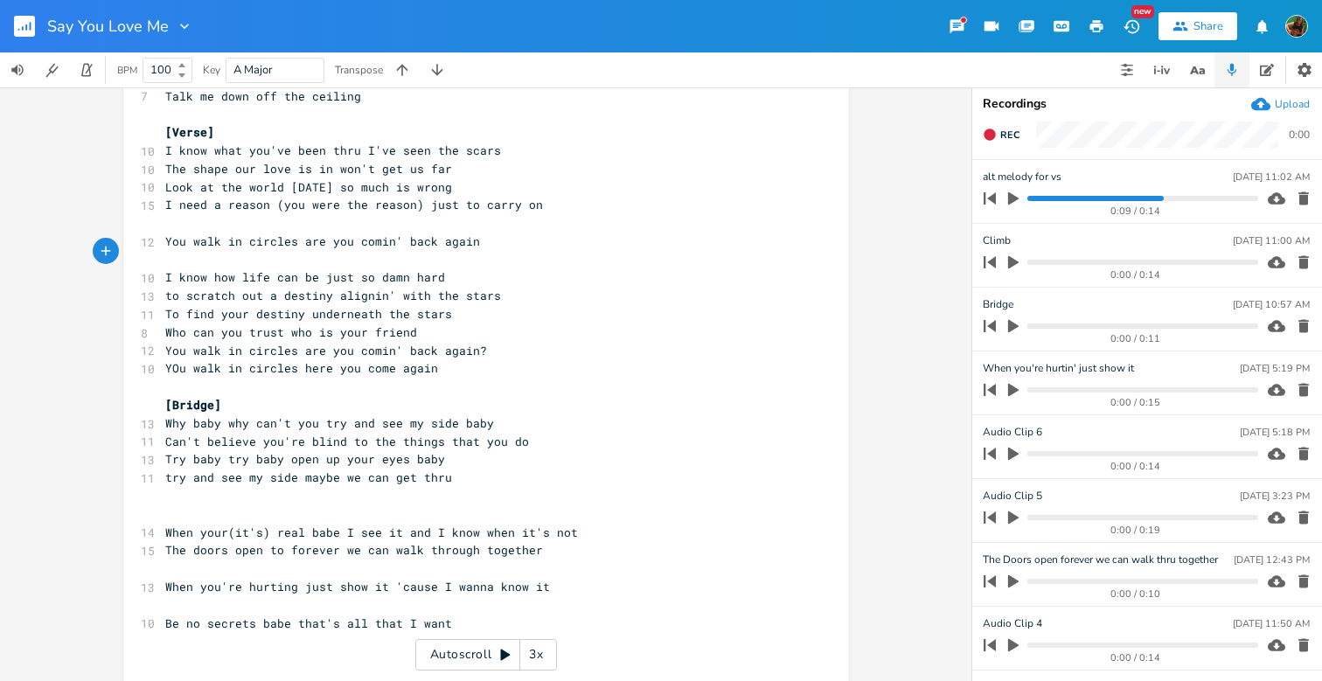
scroll to position [532, 0]
click at [518, 360] on pre "YOu walk in circles here you come again" at bounding box center [477, 369] width 631 height 18
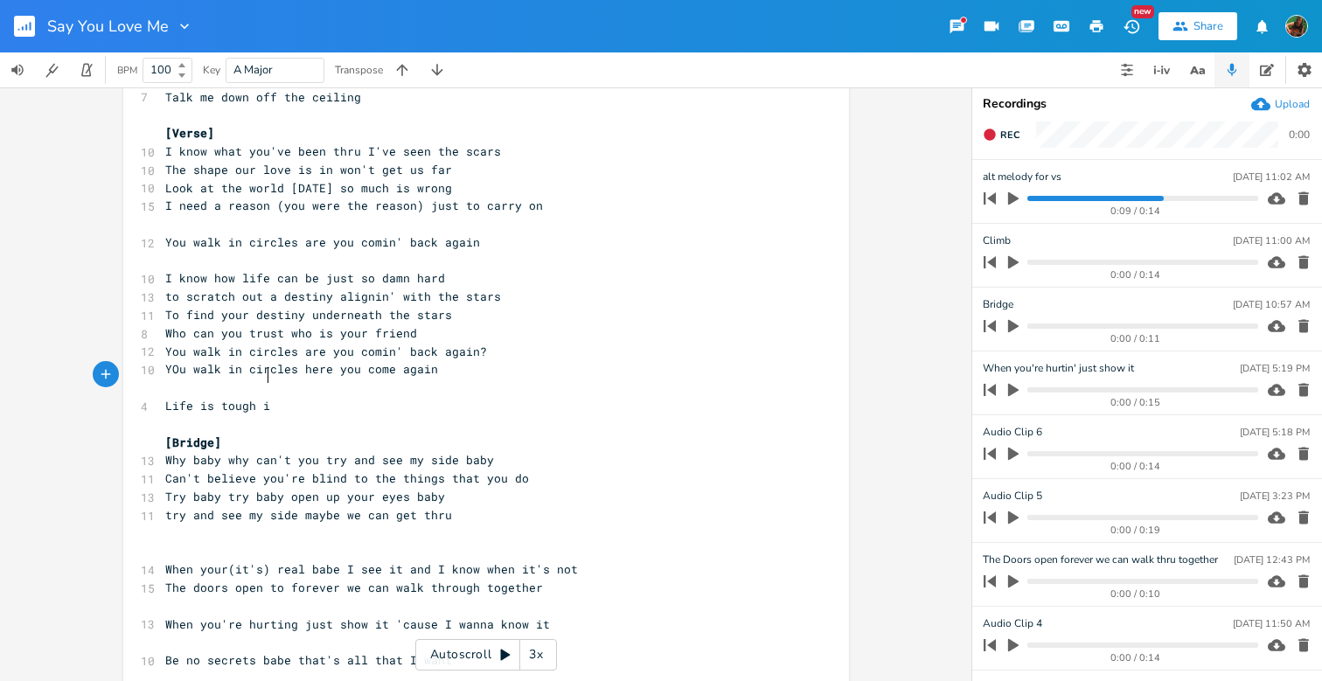
type textarea "Life is tough ie"
type textarea "enough with"
type textarea "out the weight"
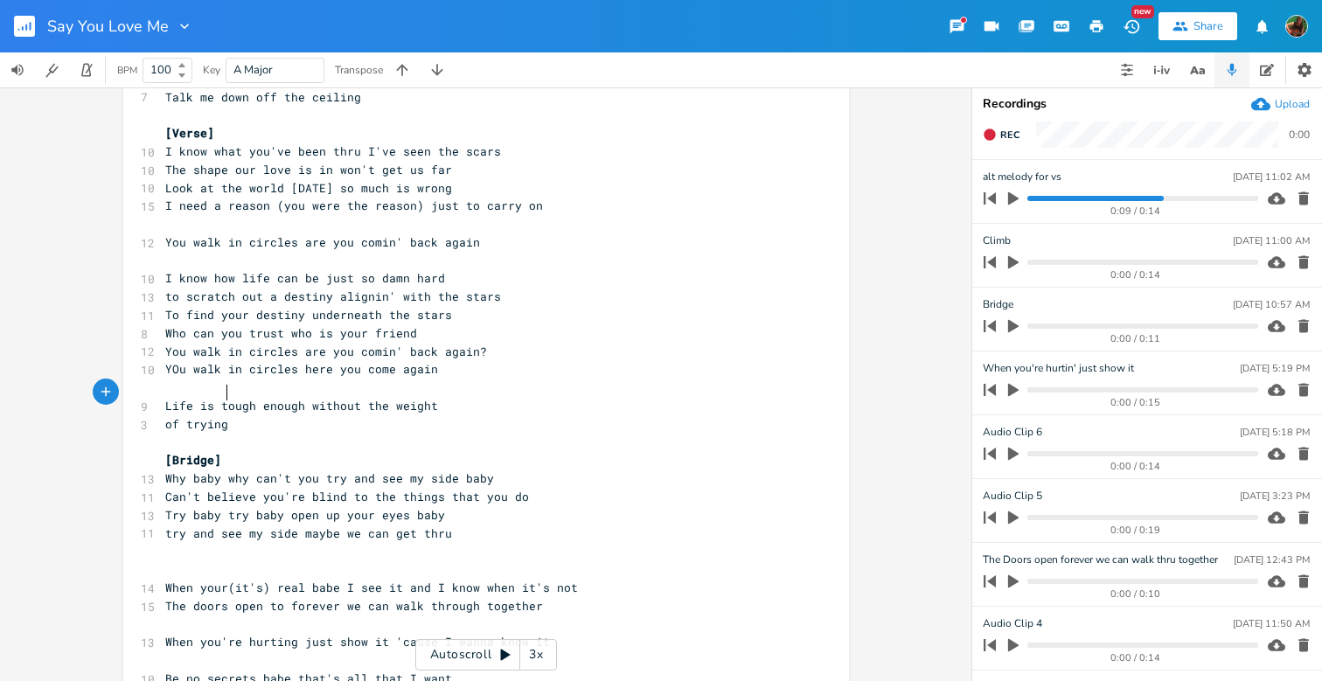
scroll to position [0, 39]
type textarea "of trying"
type textarea "' to pick abou"
type textarea "part every little thing"
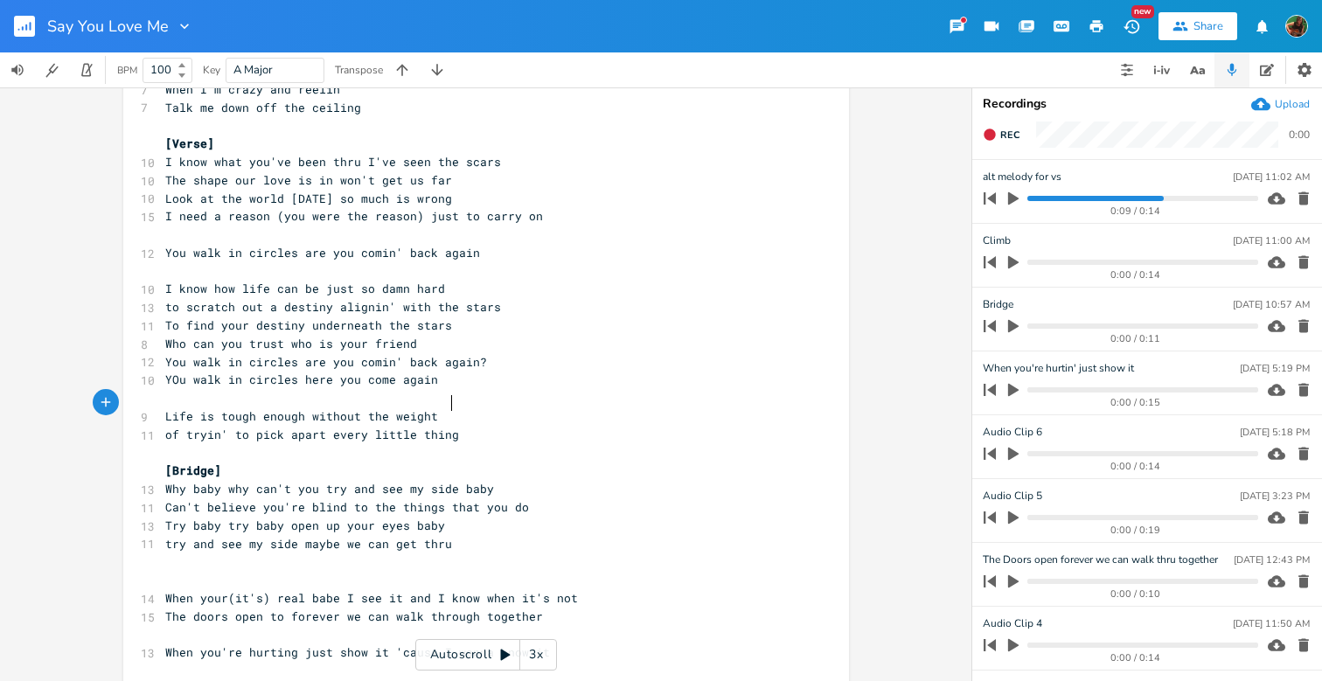
scroll to position [513, 0]
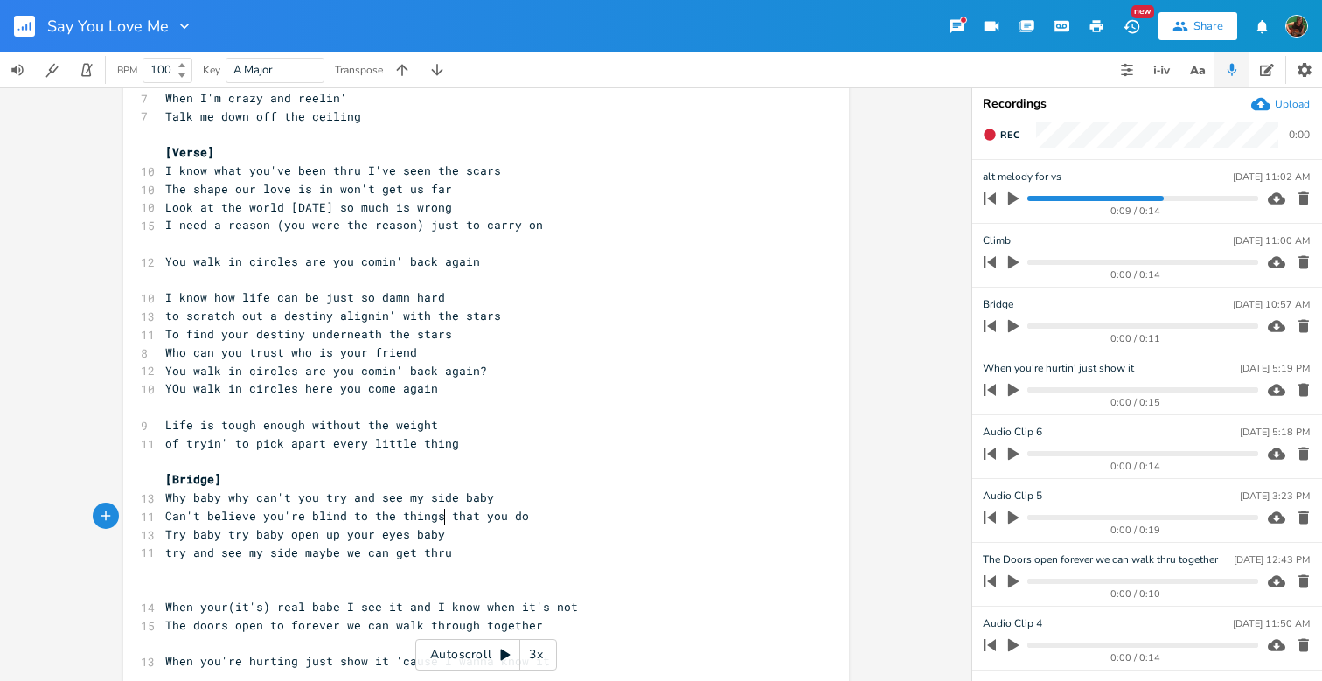
click at [512, 544] on pre "try and see my side maybe we can get thru" at bounding box center [477, 553] width 631 height 18
click at [469, 435] on pre "of tryin' to pick apart every little thing" at bounding box center [477, 444] width 631 height 18
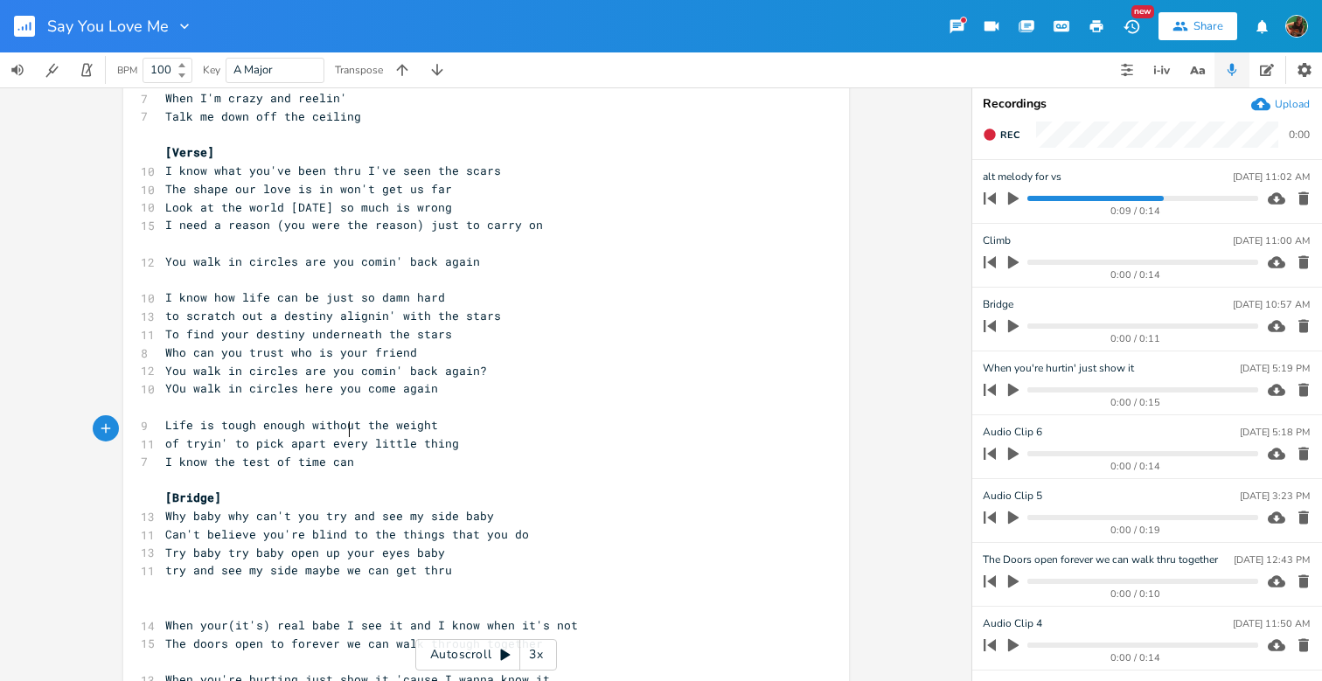
scroll to position [0, 115]
type textarea "I know the test of time can take it's toll"
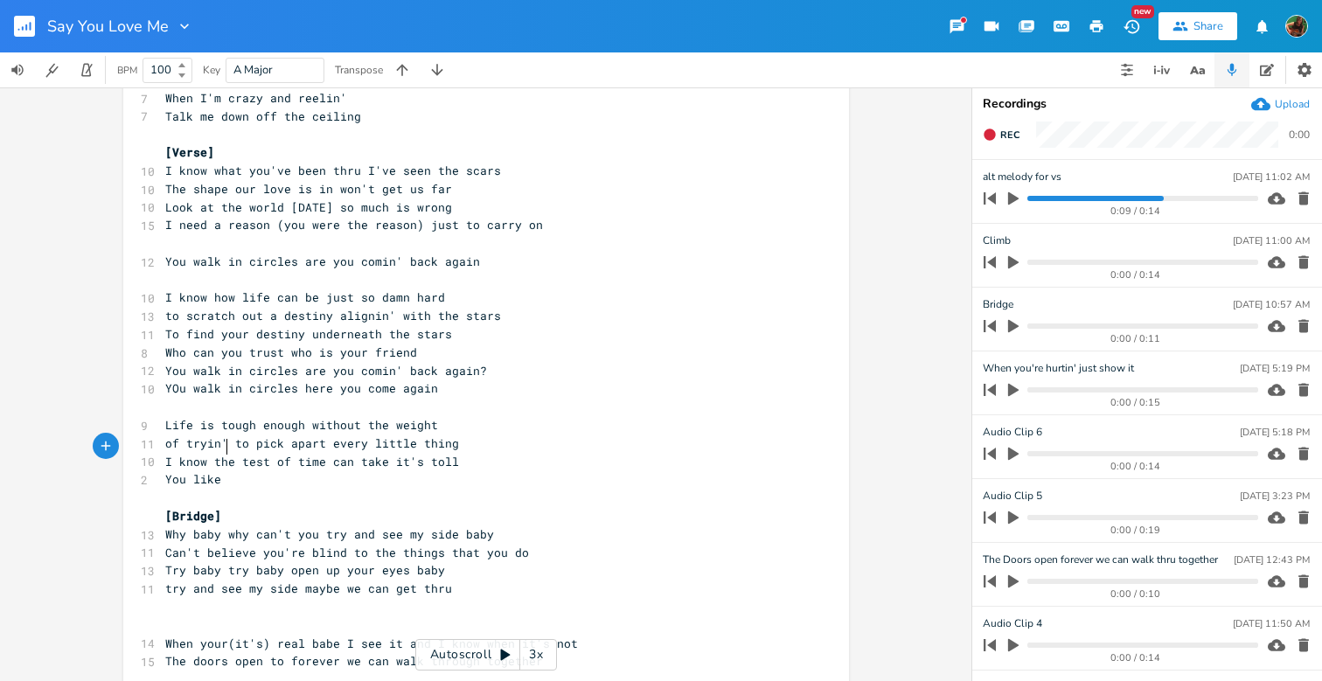
scroll to position [0, 47]
type textarea "You like to"
type textarea "I like to blow things up - just the way I roll"
click at [466, 580] on pre "try and see my side maybe we can get thru" at bounding box center [477, 589] width 631 height 18
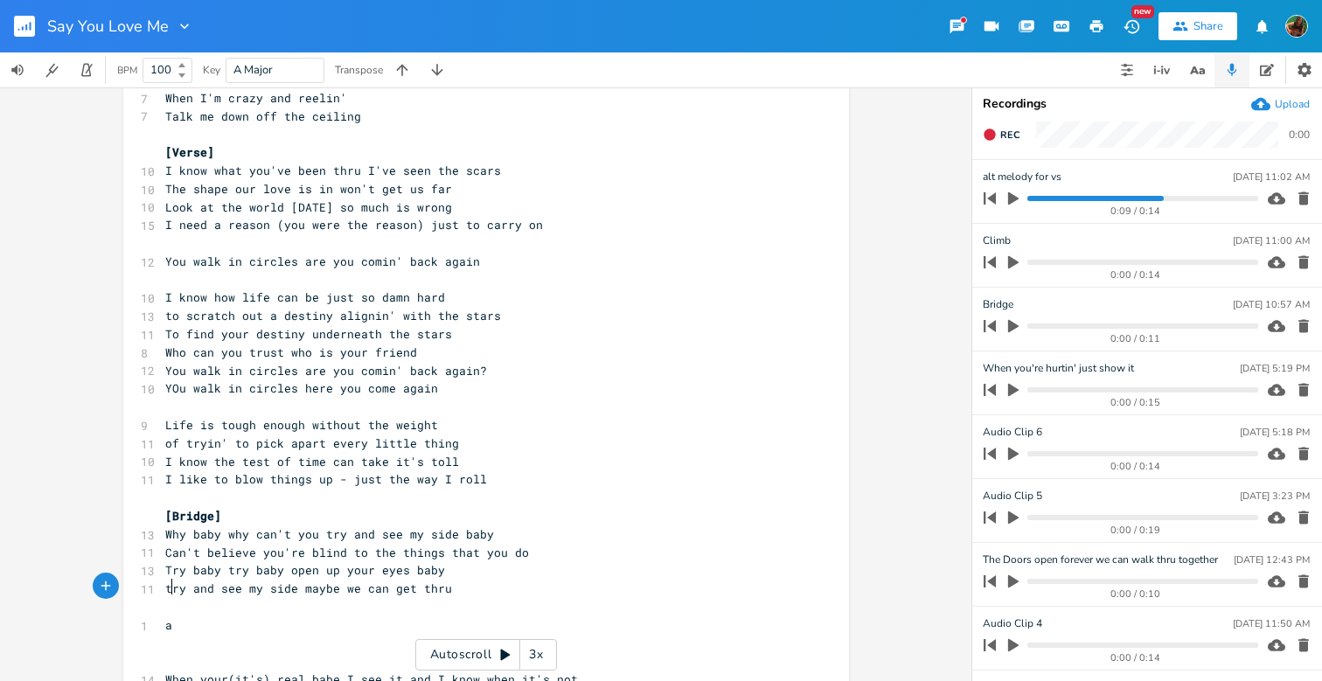
type textarea "a"
type textarea "A lot of hope - A little choice"
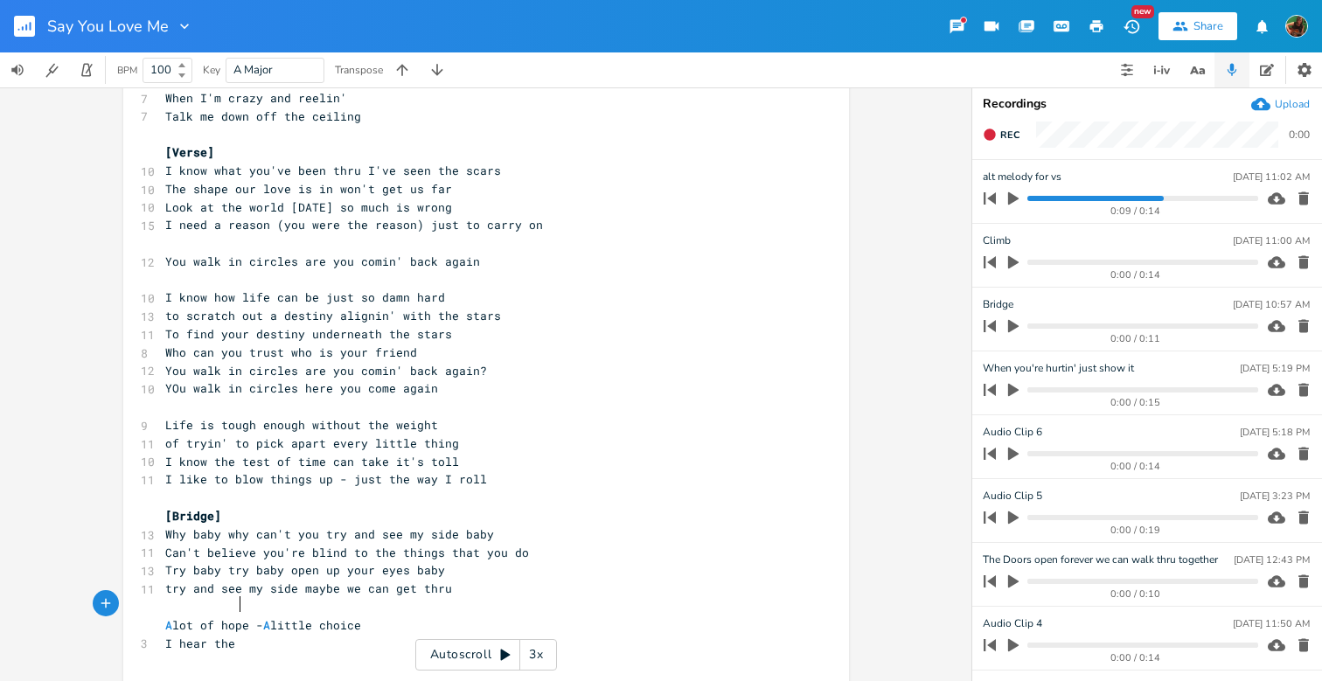
type textarea "I hear the s"
type textarea "desparation in your voice"
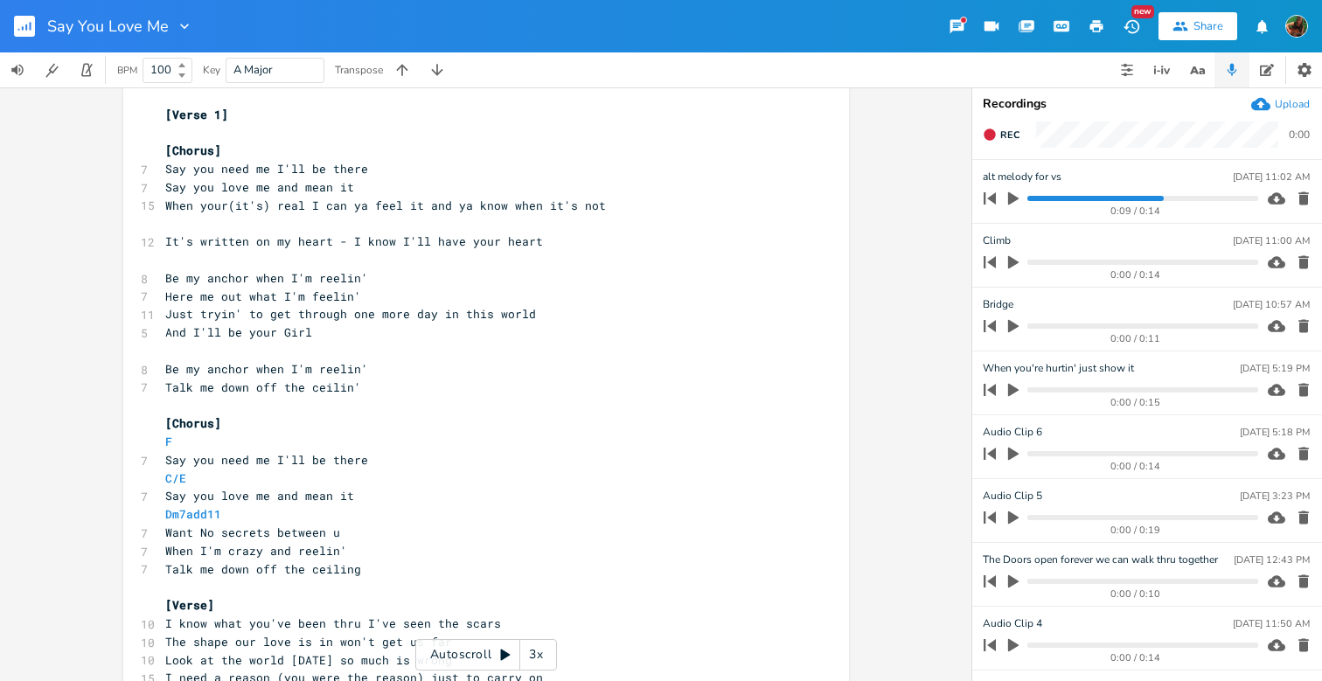
scroll to position [39, 0]
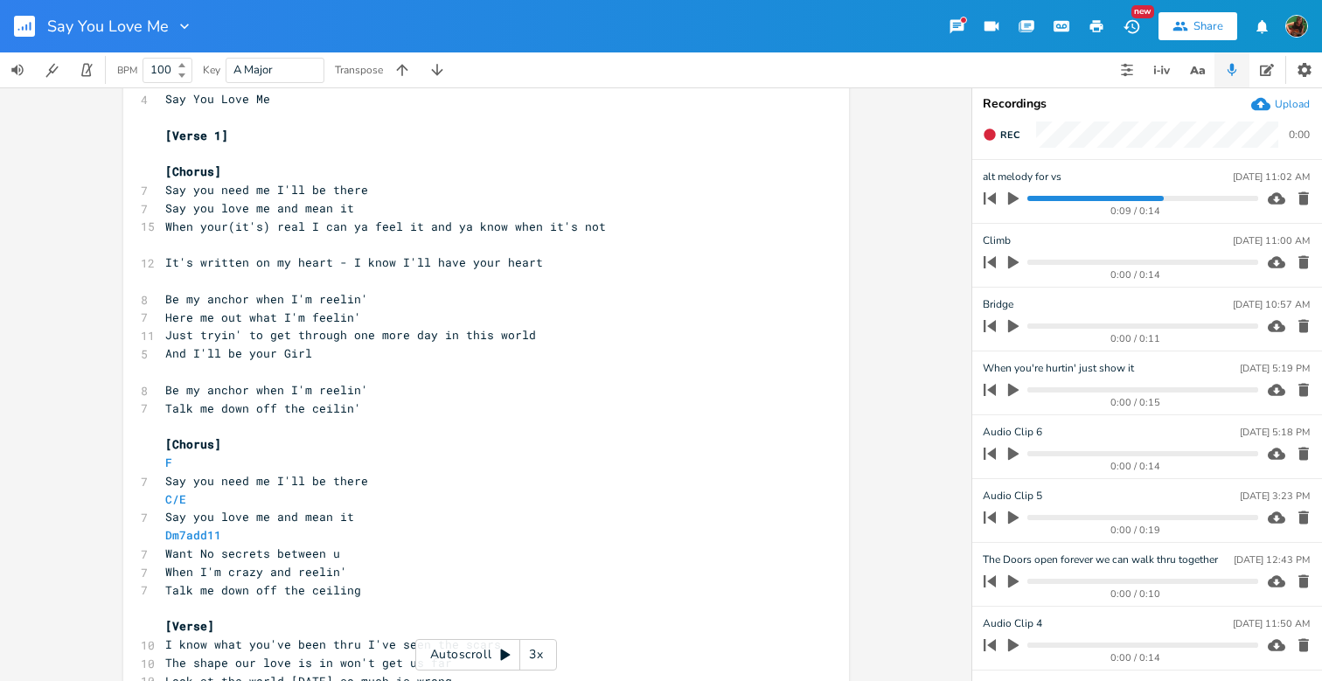
click at [616, 223] on pre "When your(it's) real I can ya feel it and ya know when it's not" at bounding box center [477, 227] width 631 height 18
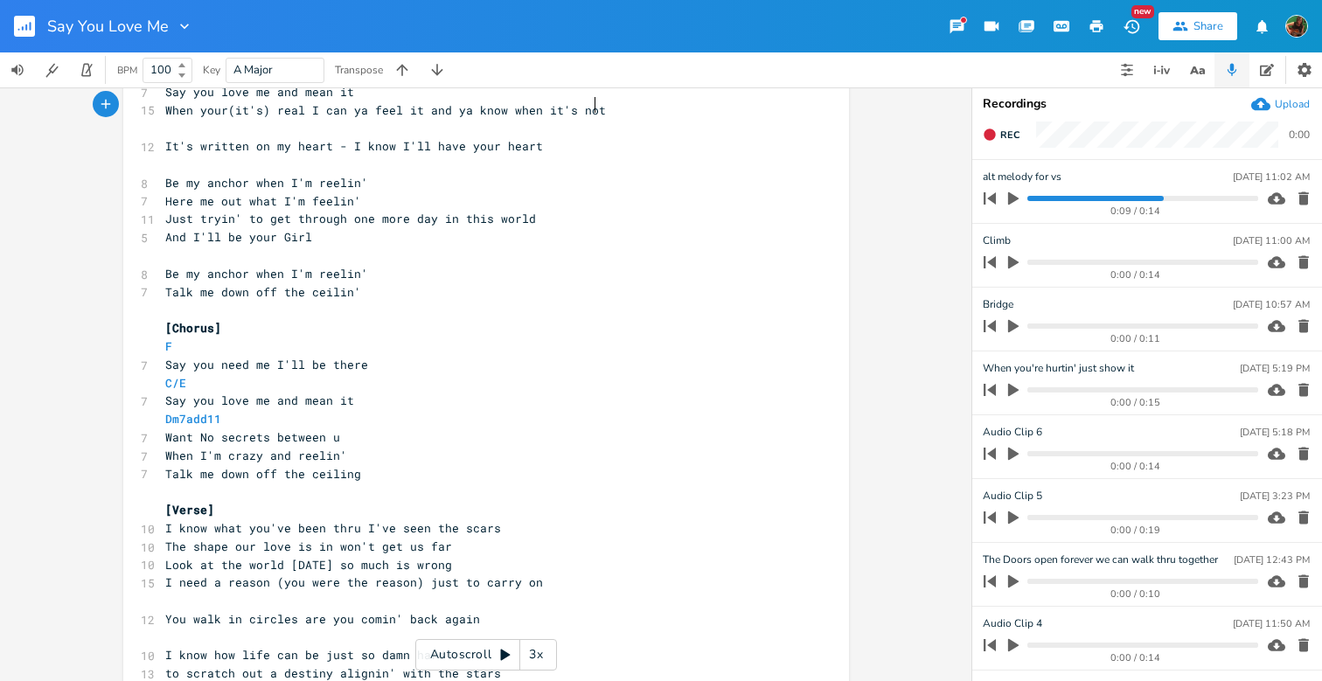
scroll to position [159, 0]
click at [333, 444] on span "When I'm crazy and reelin'" at bounding box center [256, 452] width 182 height 16
click at [388, 462] on pre "Talk me down off the ceiling" at bounding box center [477, 471] width 631 height 18
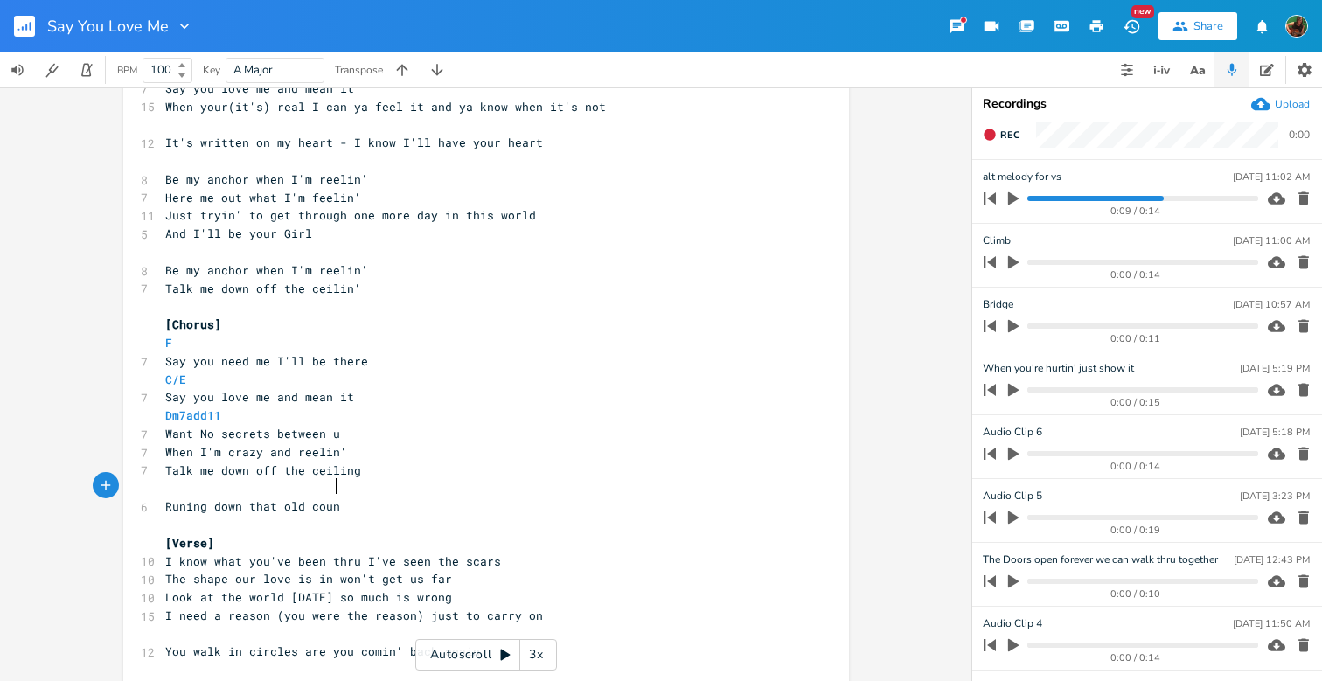
type textarea "Runing down that old county"
type textarea "ruy r"
type textarea "y row"
type textarea "ad"
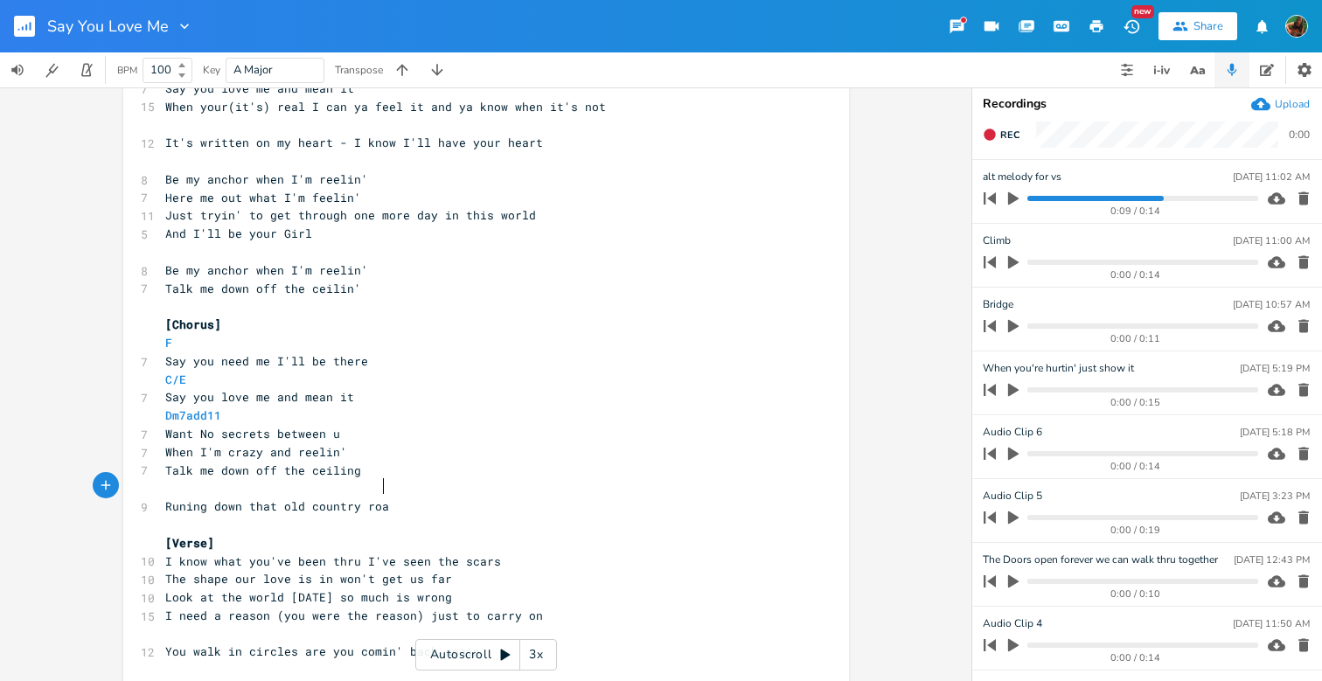
scroll to position [0, 10]
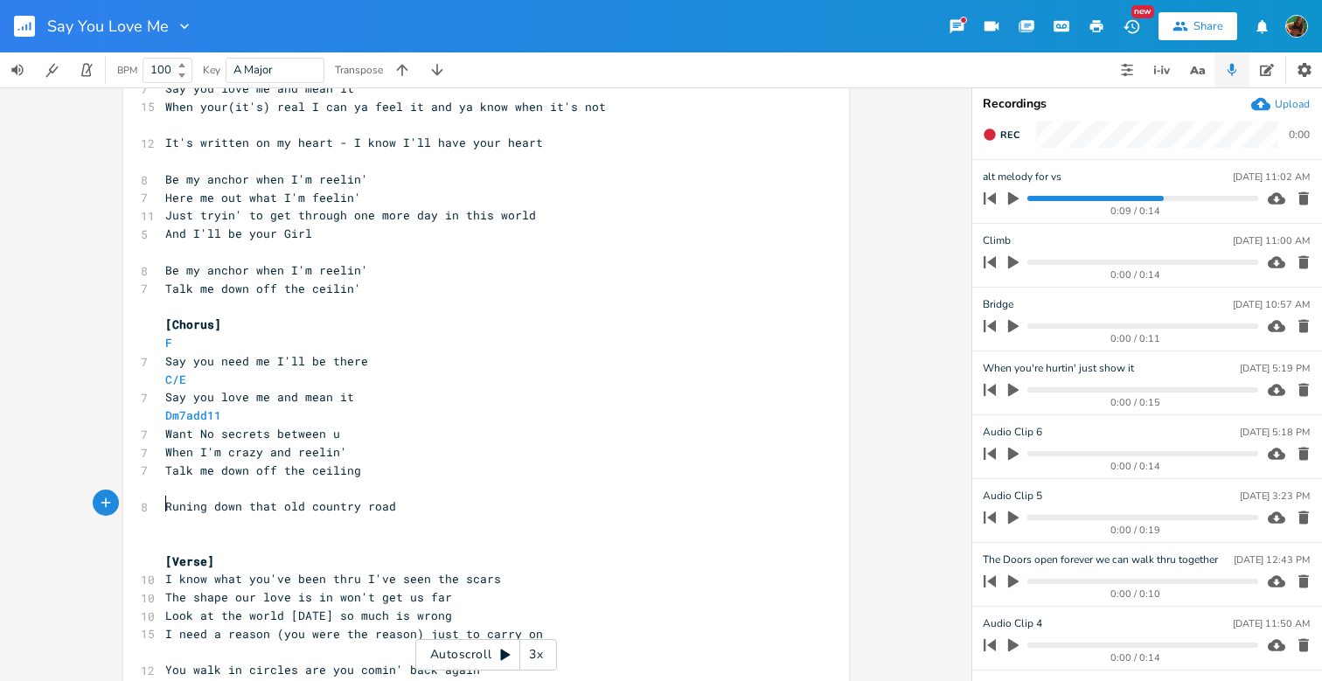
type textarea "s"
type textarea "Sing"
type textarea "ing silver and gold"
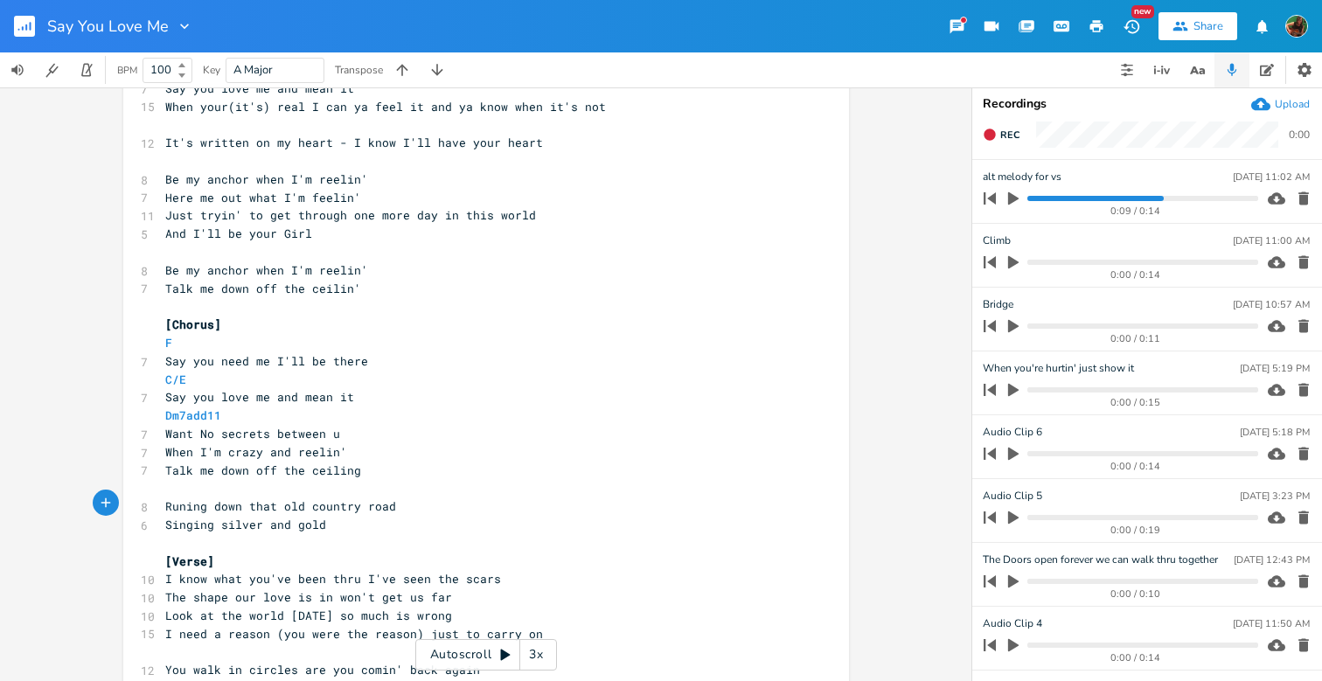
click at [1289, 104] on div "Upload" at bounding box center [1292, 104] width 35 height 14
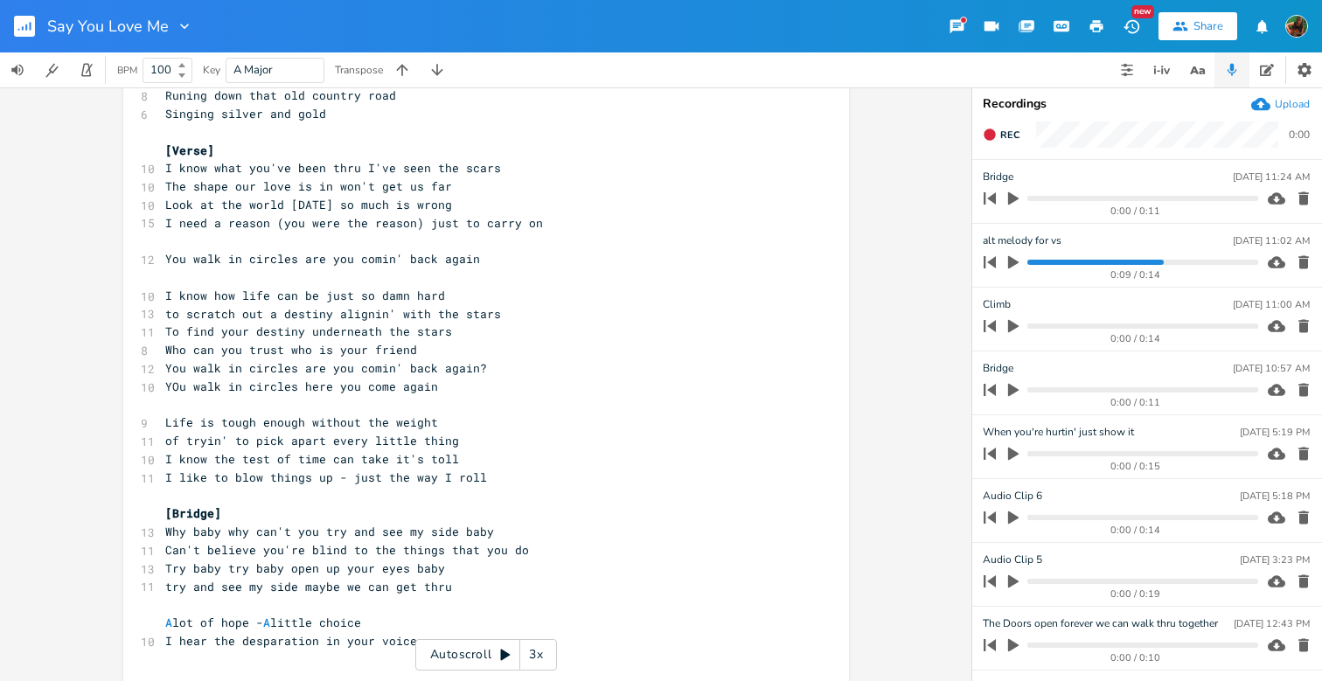
scroll to position [590, 0]
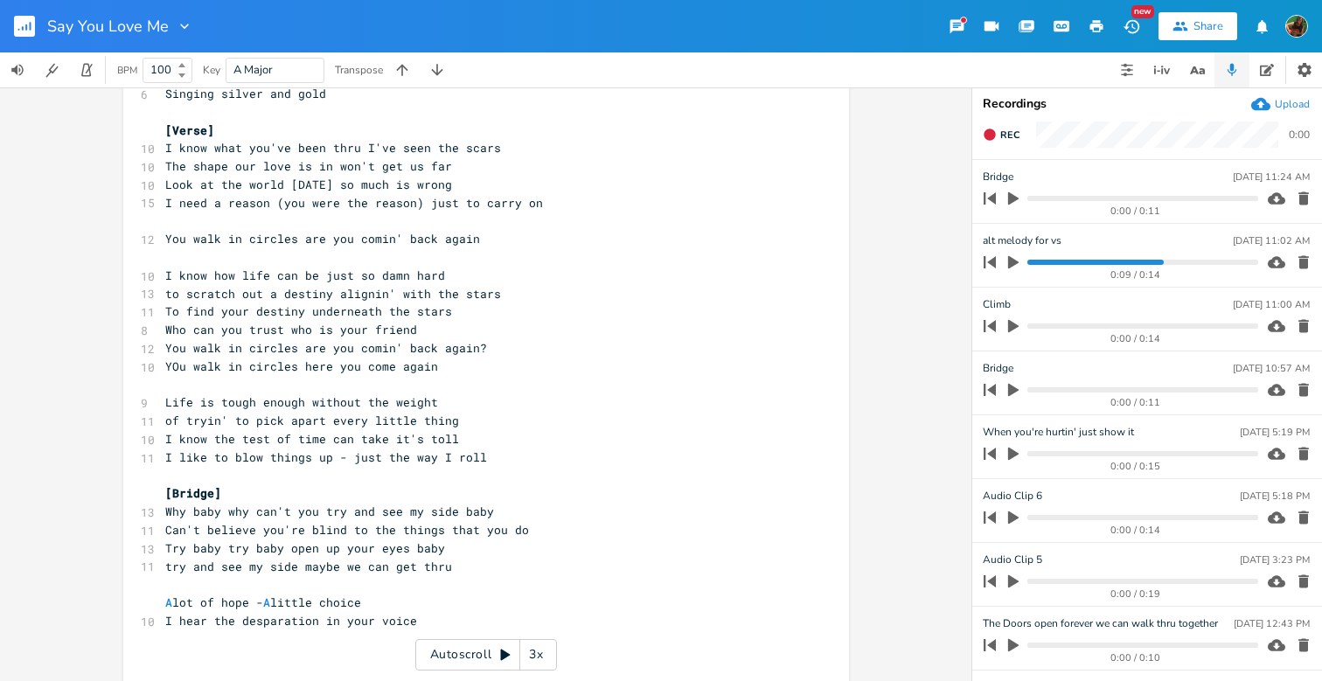
click at [569, 449] on pre "I like to blow things up - just the way I roll" at bounding box center [477, 458] width 631 height 18
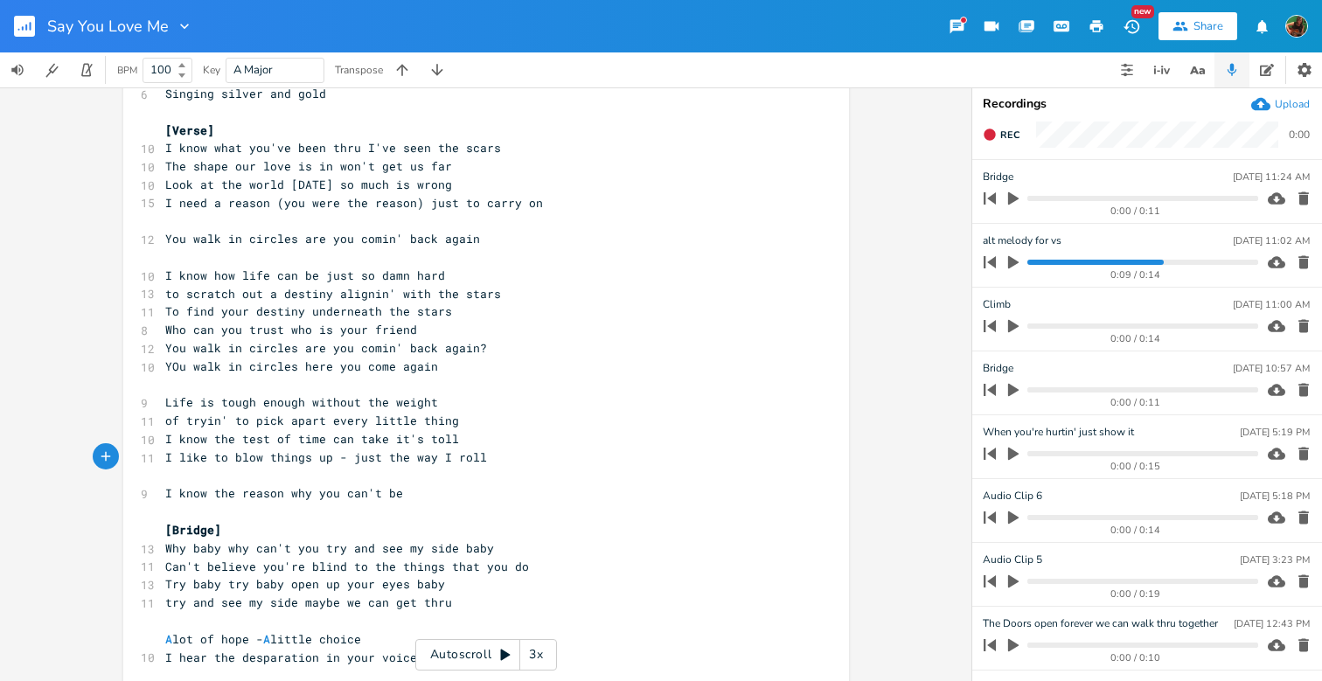
scroll to position [0, 170]
type textarea "I know the reason why you can't be you"
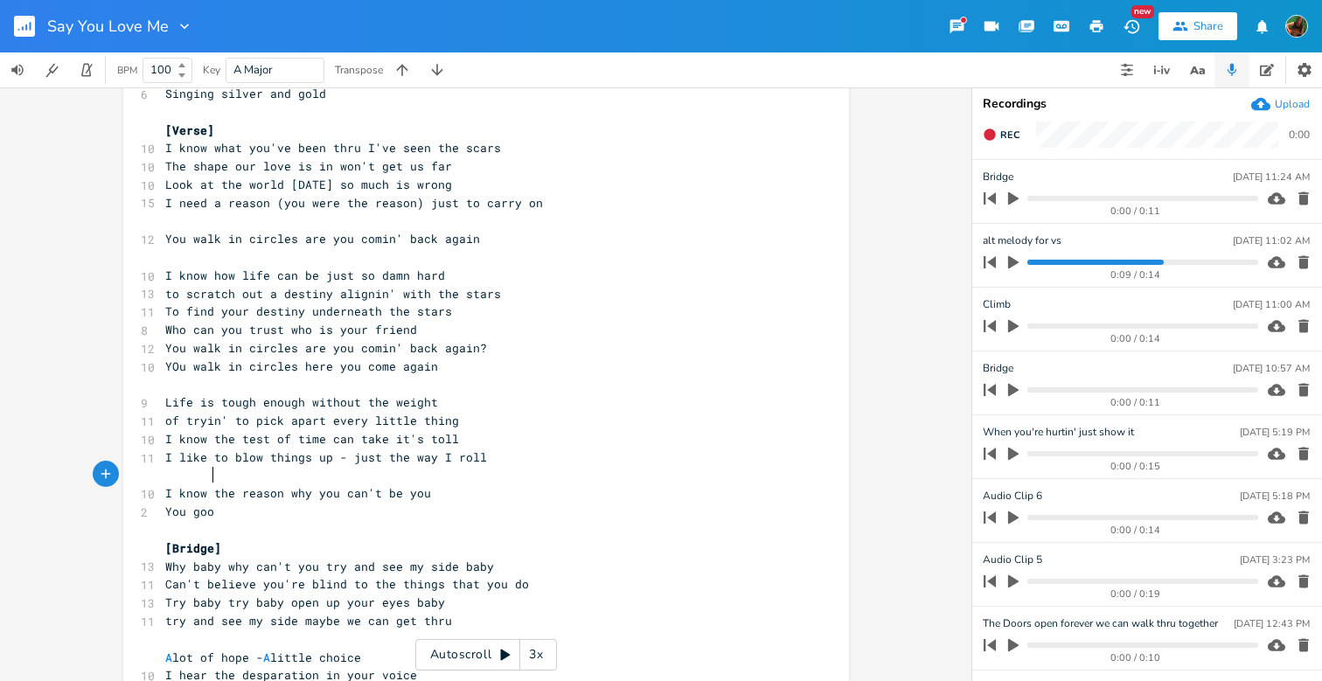
type textarea "You goot"
type textarea "tta a lot of shit hangin' over you"
